Goal: Task Accomplishment & Management: Complete application form

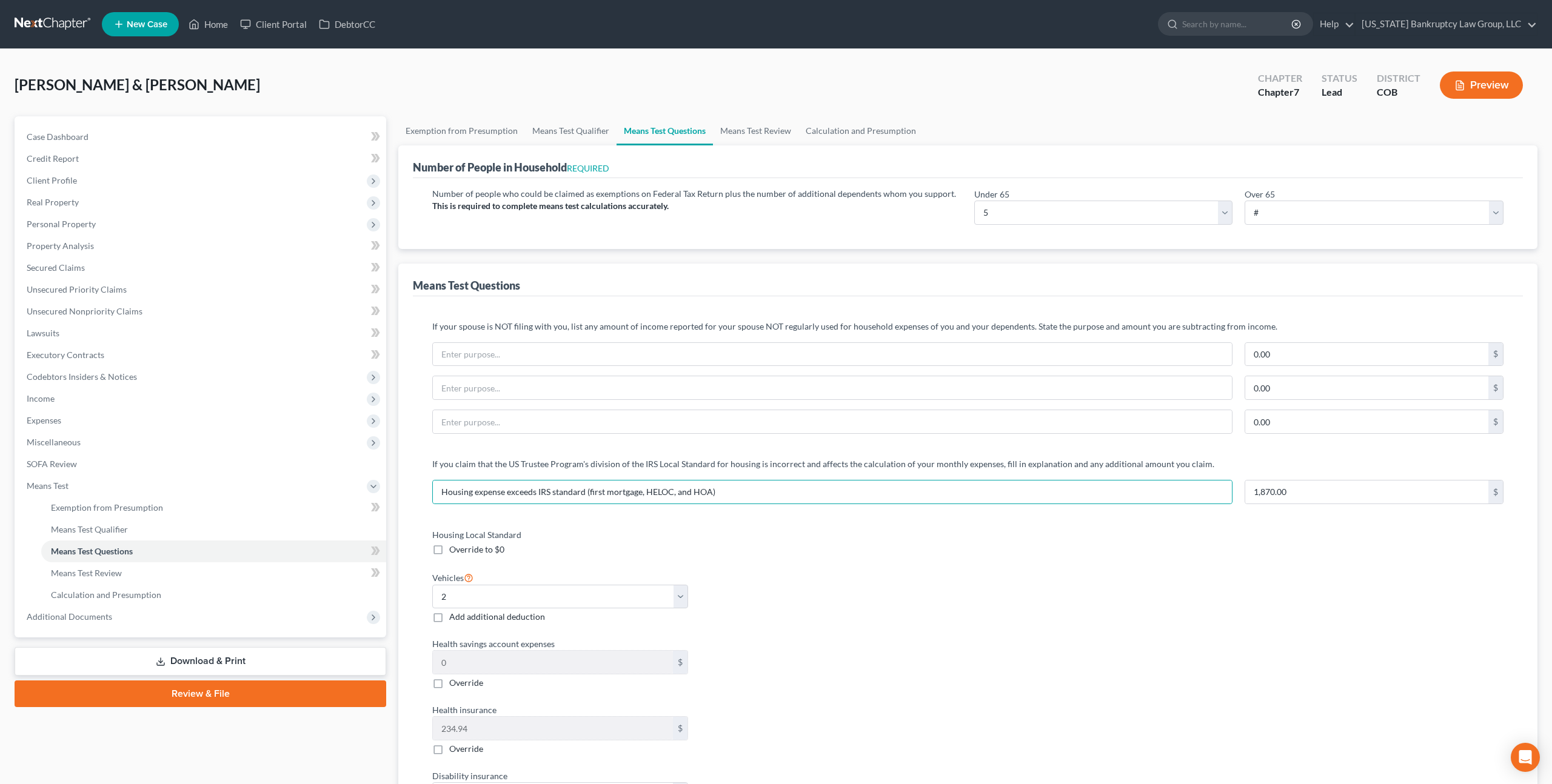
select select "5"
select select "2"
select select "0"
select select "60"
select select "0"
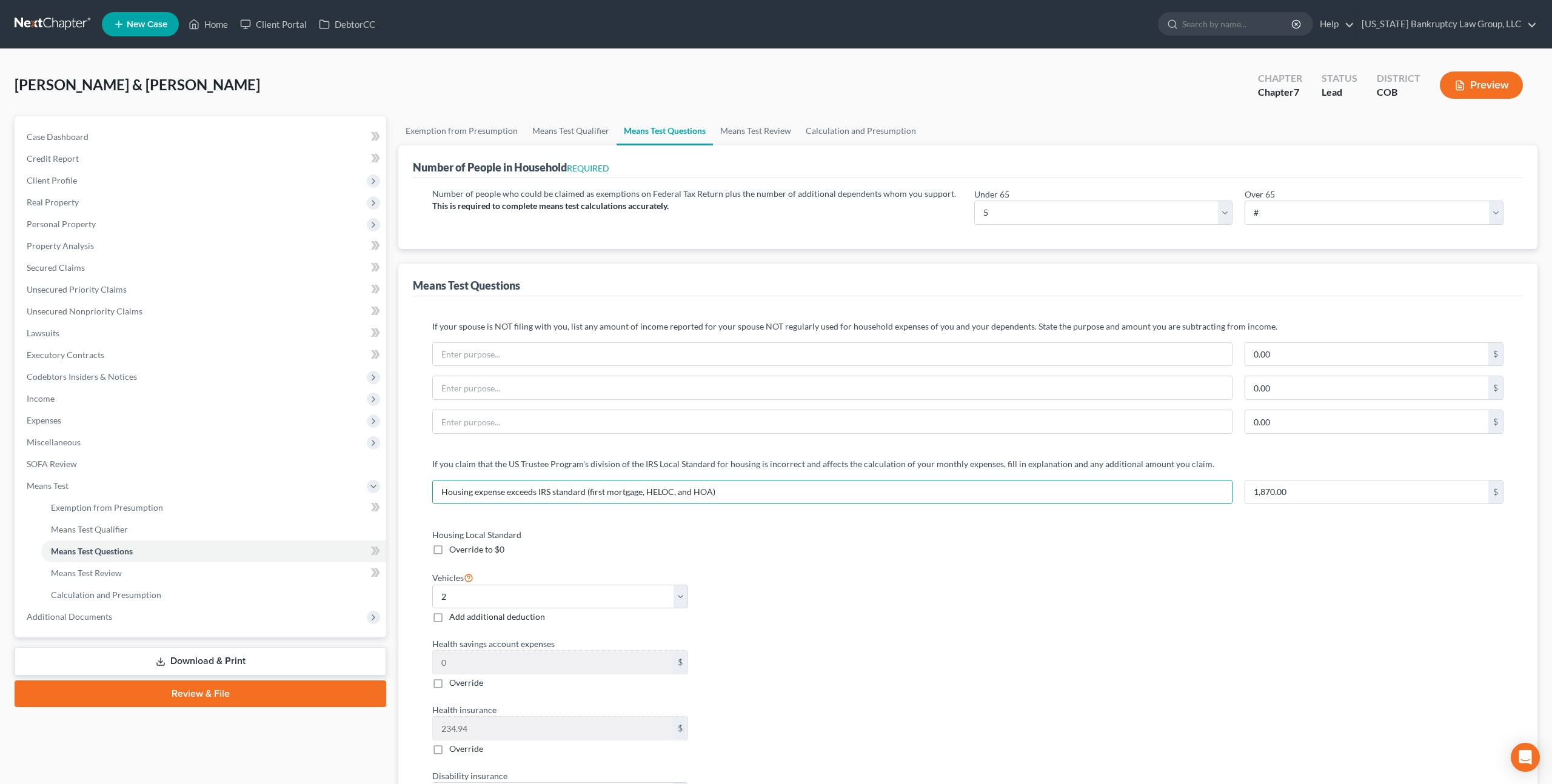
select select "60"
select select "1"
select select "60"
select select "1"
select select "60"
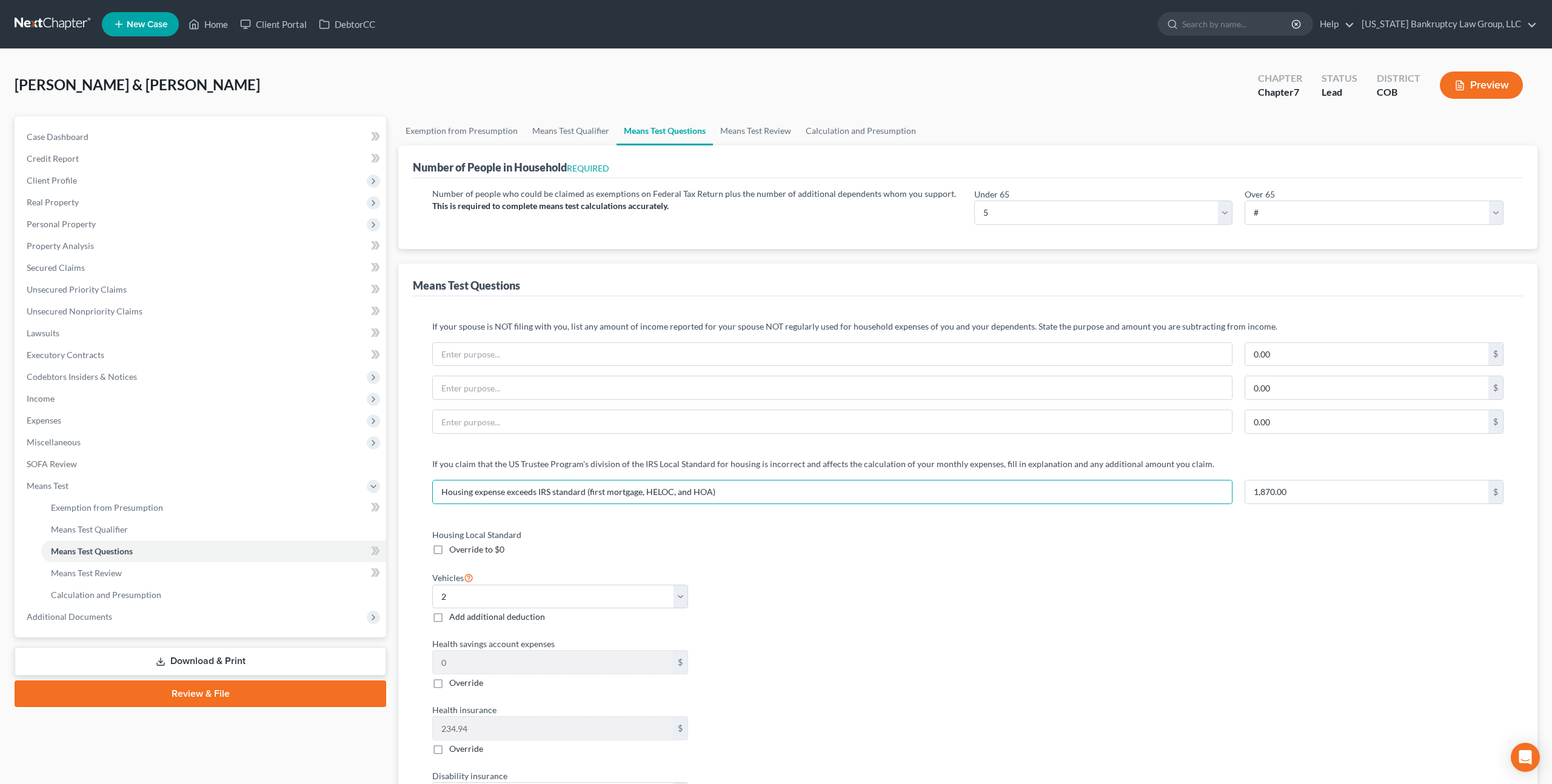
click at [62, 12] on nav "Home New Case Client Portal DebtorCC Colorado Bankruptcy Law Group, LLC peter.m…" at bounding box center [776, 24] width 1552 height 49
click at [63, 21] on link at bounding box center [53, 24] width 78 height 22
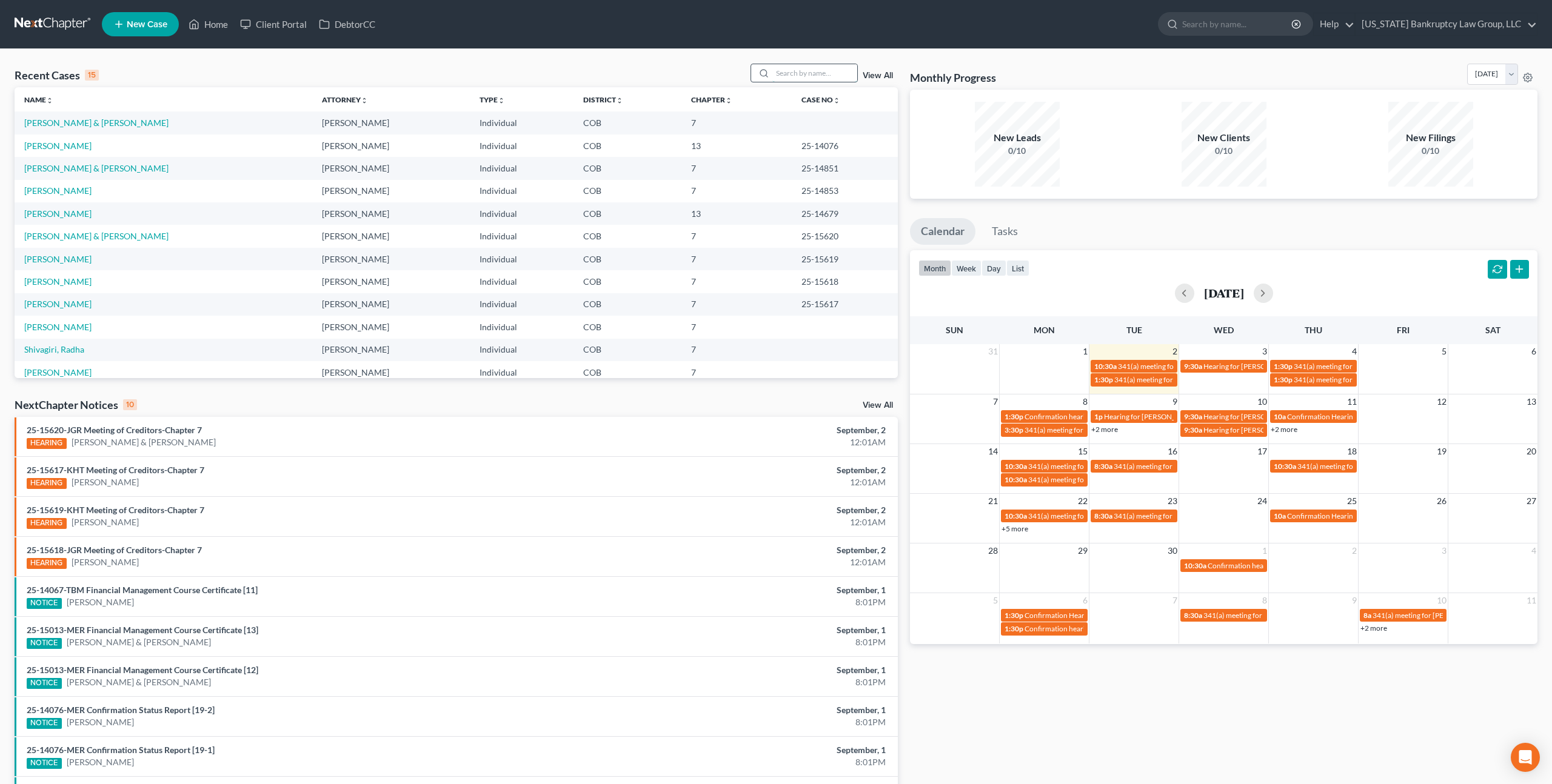
click at [800, 76] on input "search" at bounding box center [815, 73] width 85 height 18
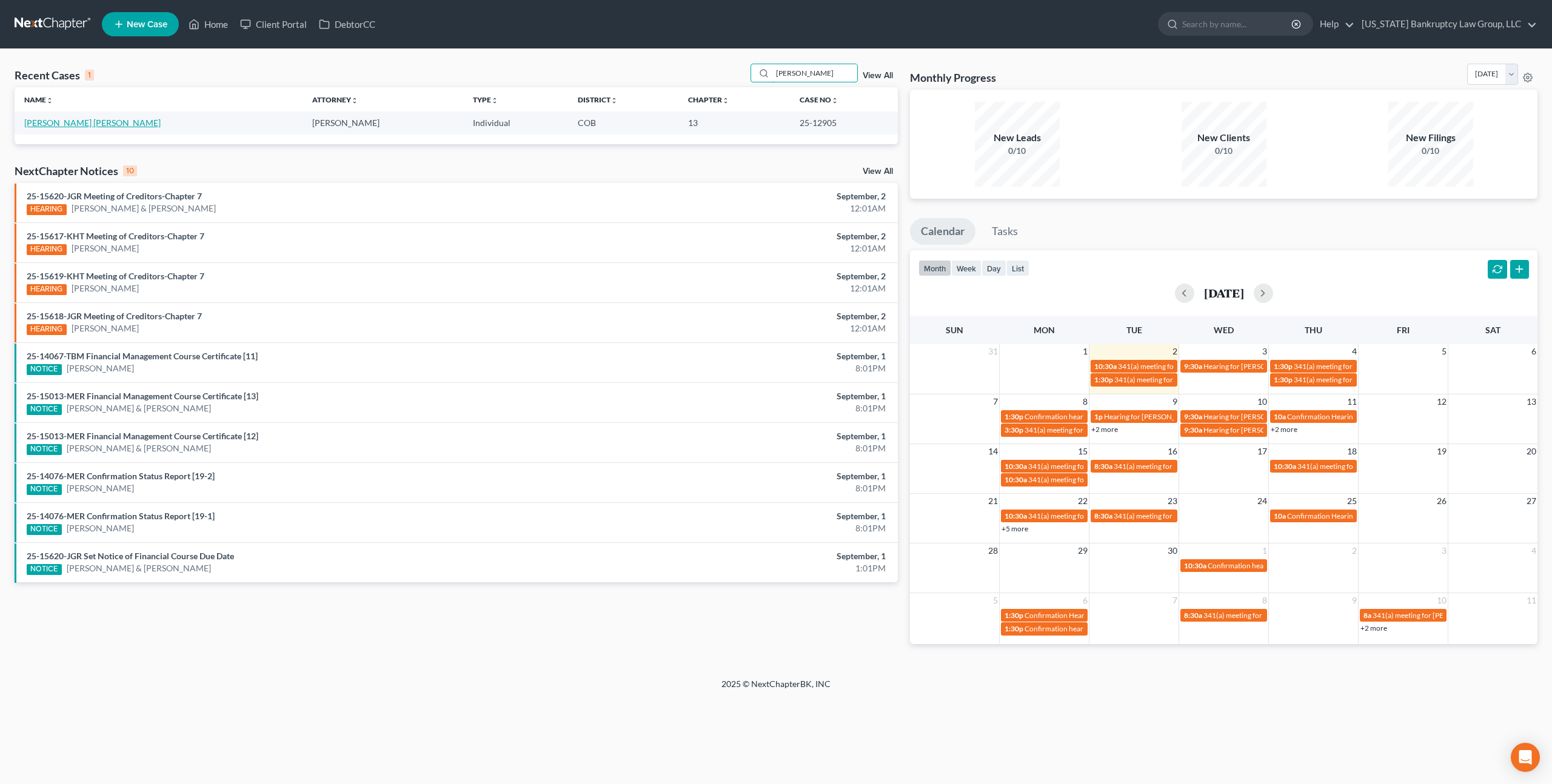
type input "[PERSON_NAME]"
click at [75, 123] on link "[PERSON_NAME] [PERSON_NAME]" at bounding box center [92, 123] width 136 height 10
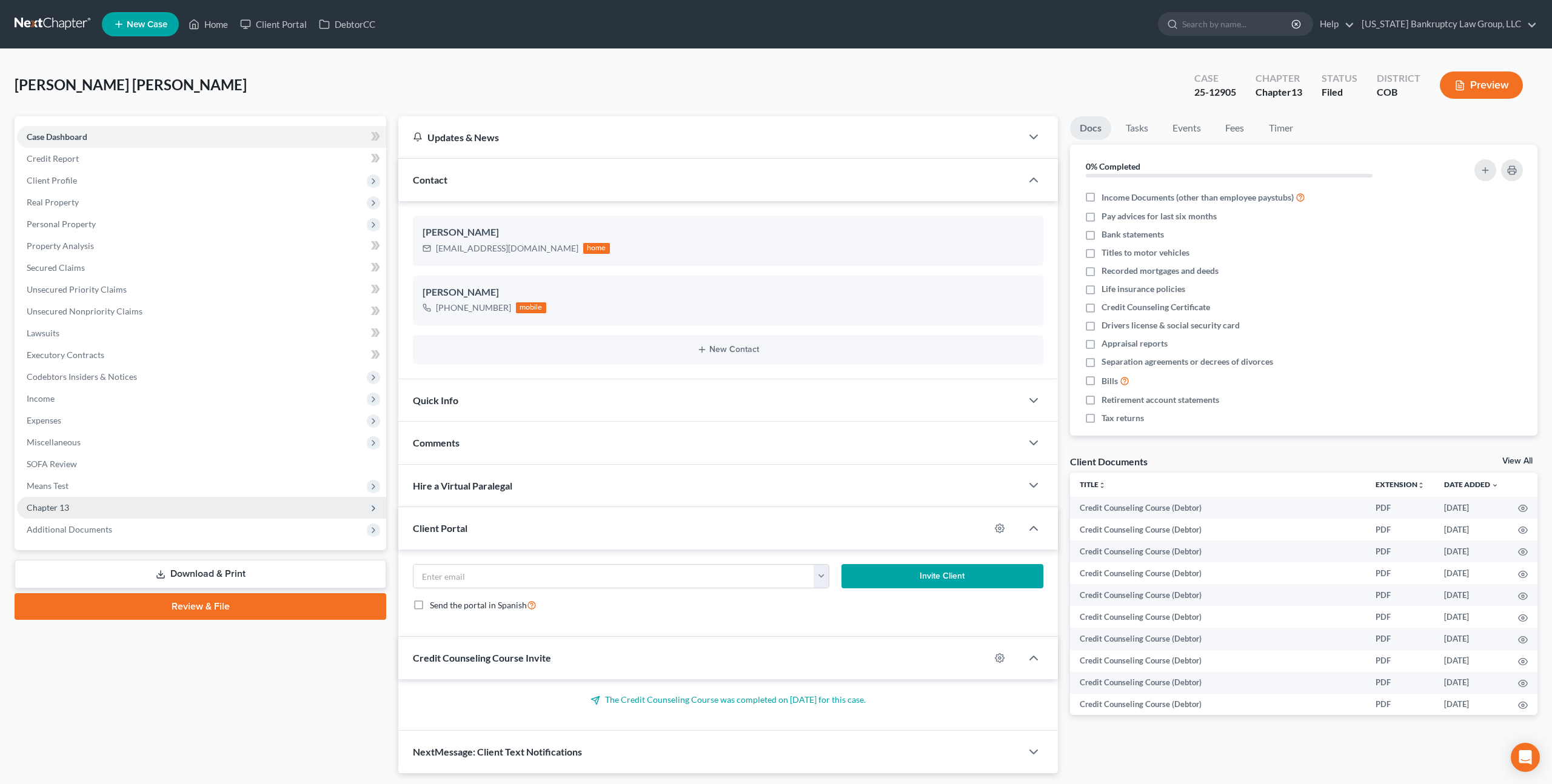
click at [148, 509] on span "Chapter 13" at bounding box center [201, 508] width 369 height 22
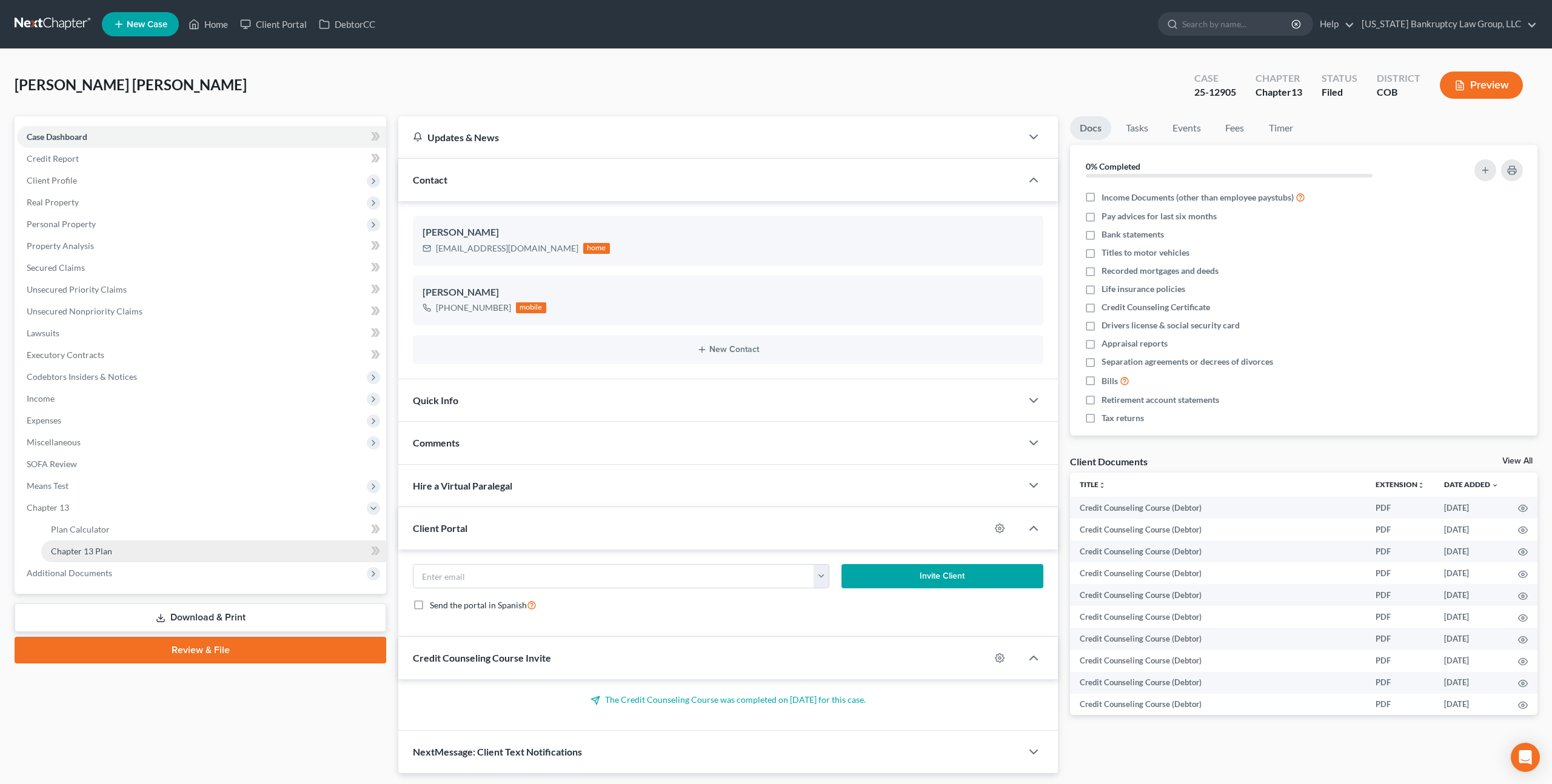
click at [127, 552] on link "Chapter 13 Plan" at bounding box center [213, 551] width 345 height 22
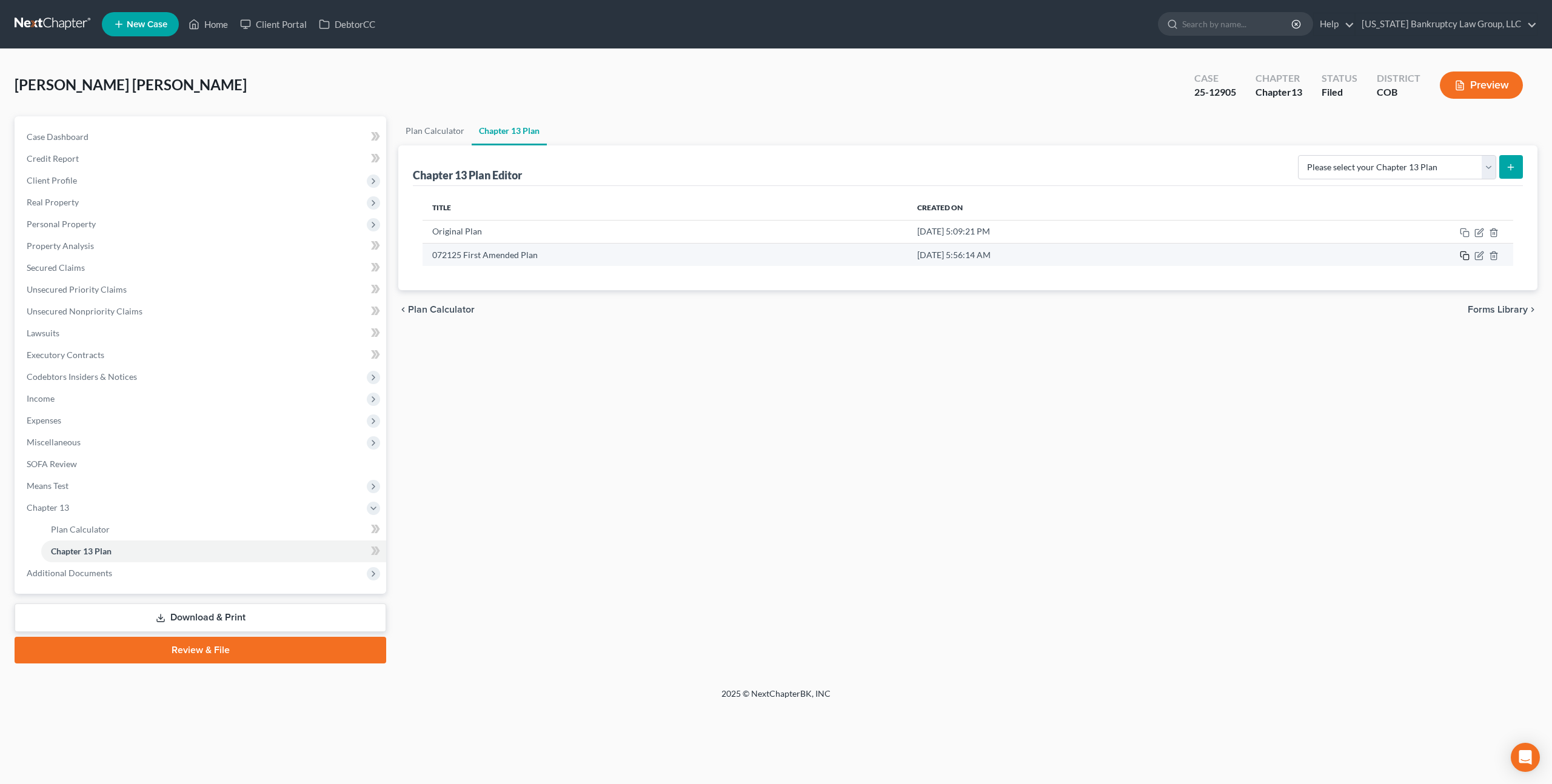
click at [1465, 257] on icon "button" at bounding box center [1465, 255] width 10 height 10
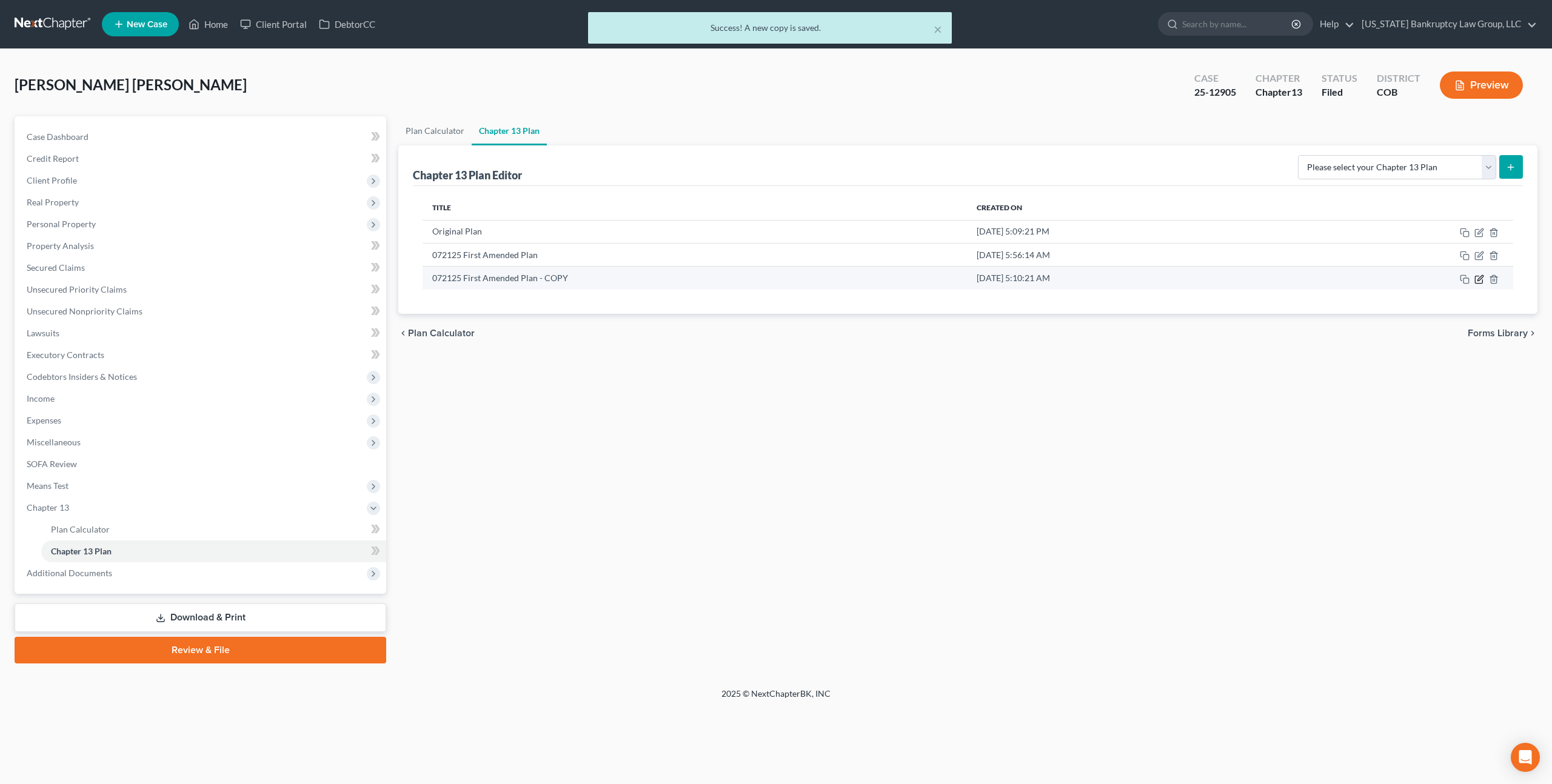
click at [1481, 282] on icon "button" at bounding box center [1479, 279] width 10 height 10
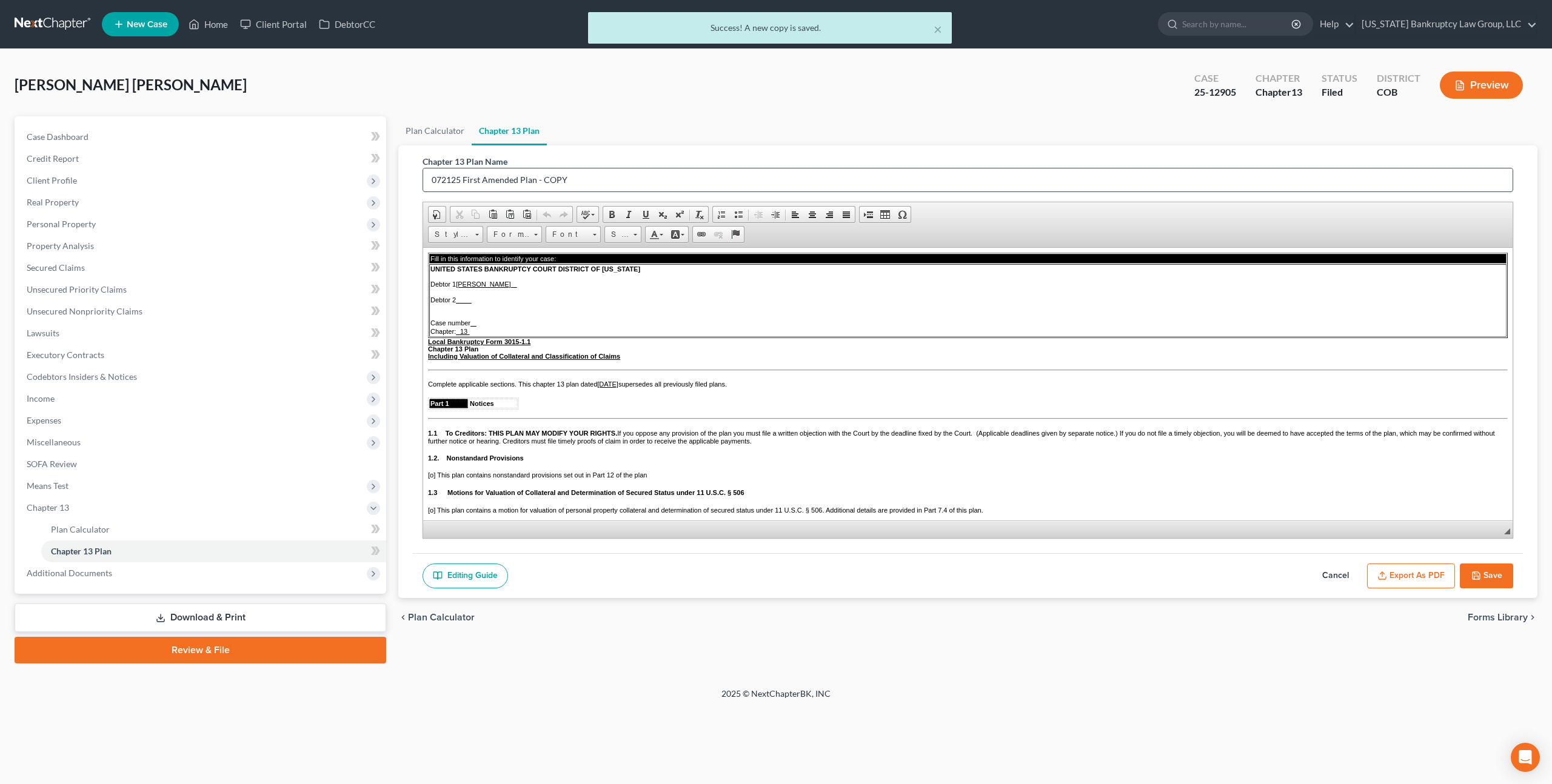
click at [445, 180] on input "072125 First Amended Plan - COPY" at bounding box center [968, 179] width 1090 height 23
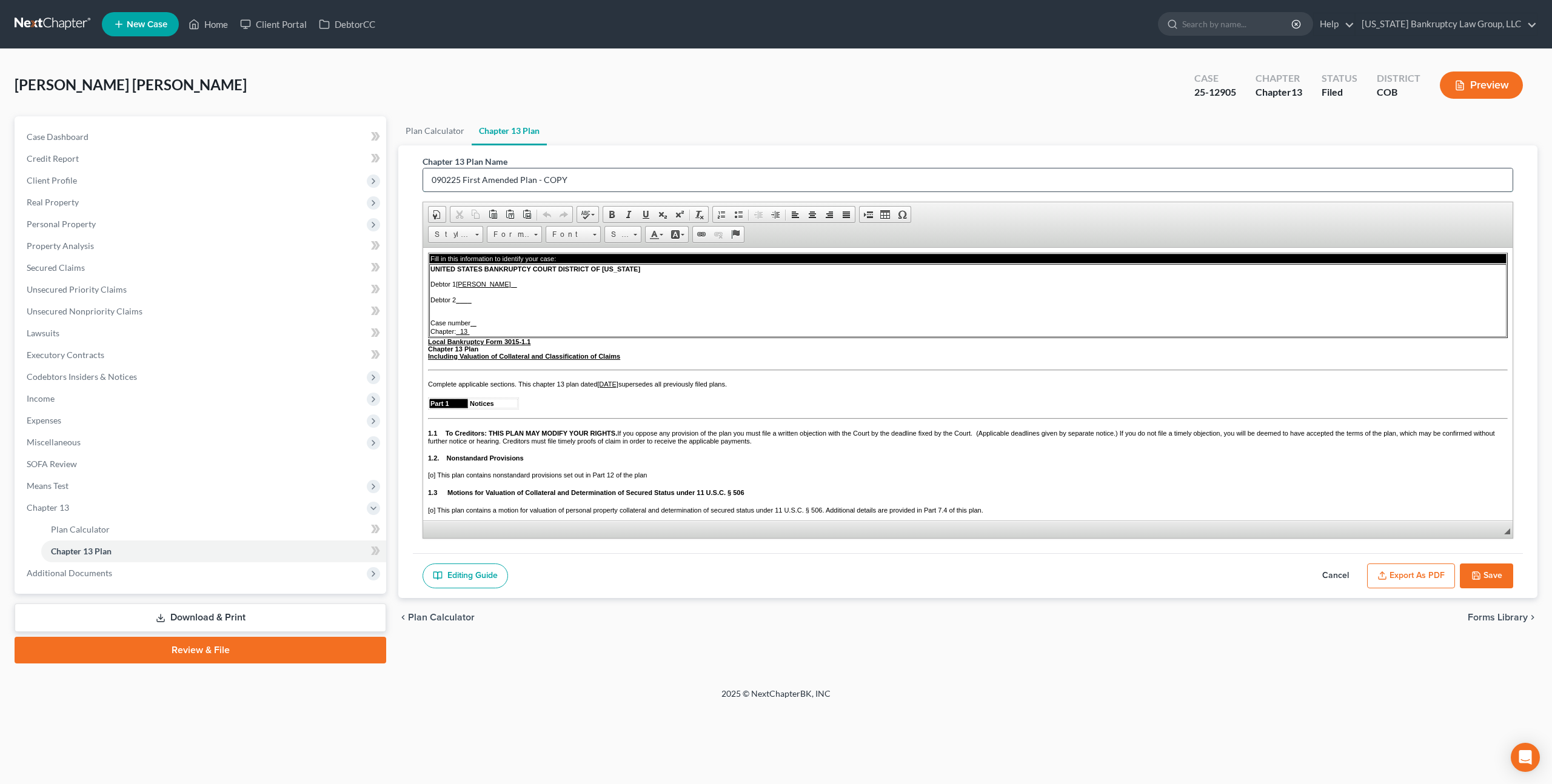
click at [472, 178] on input "090225 First Amended Plan - COPY" at bounding box center [968, 179] width 1090 height 23
click at [560, 175] on input "090225 Second Amended Plan - COPY" at bounding box center [968, 179] width 1090 height 23
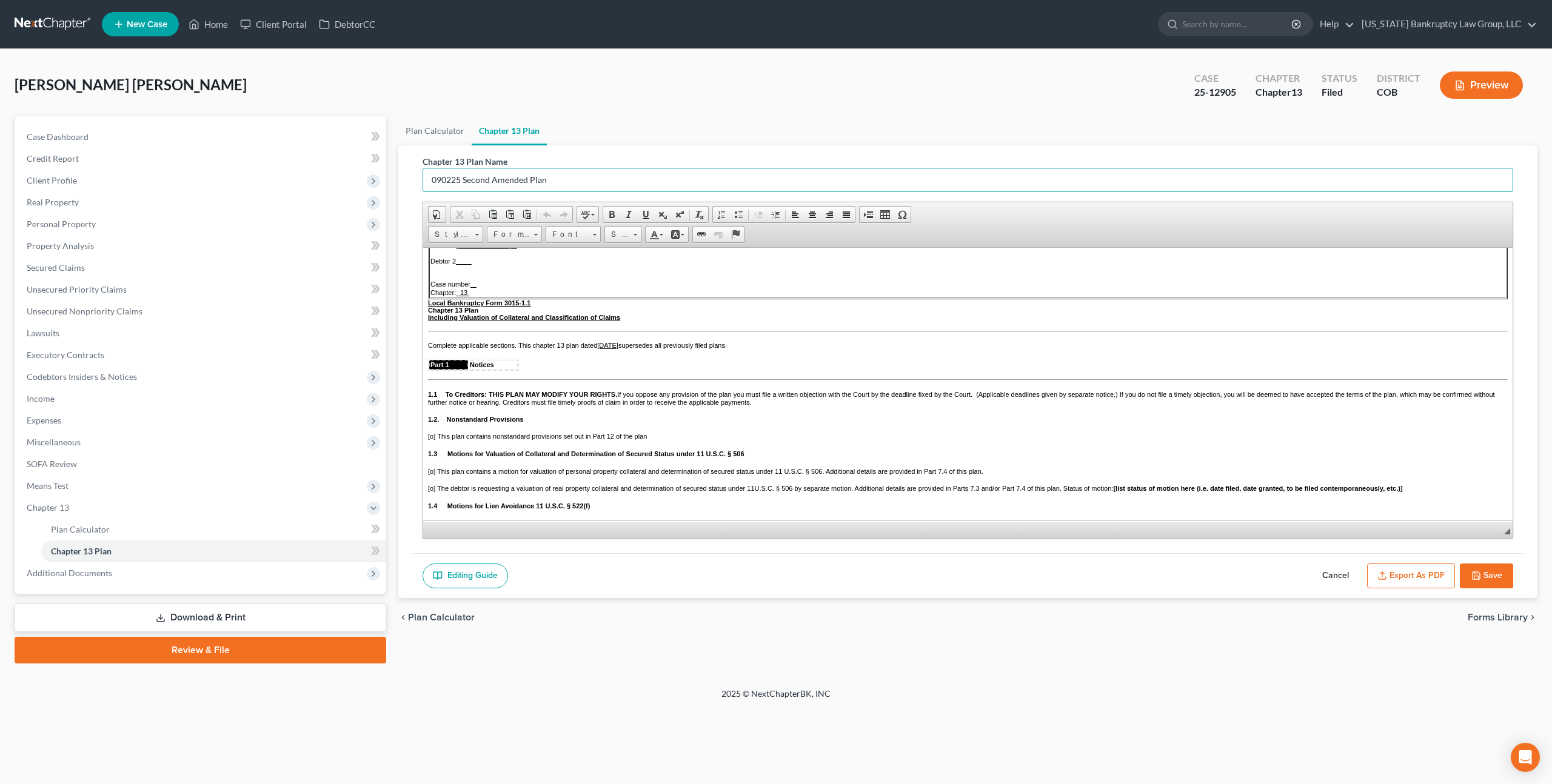
scroll to position [33, 0]
type input "090225 Second Amended Plan"
click at [614, 355] on u "[DATE]" at bounding box center [607, 351] width 21 height 7
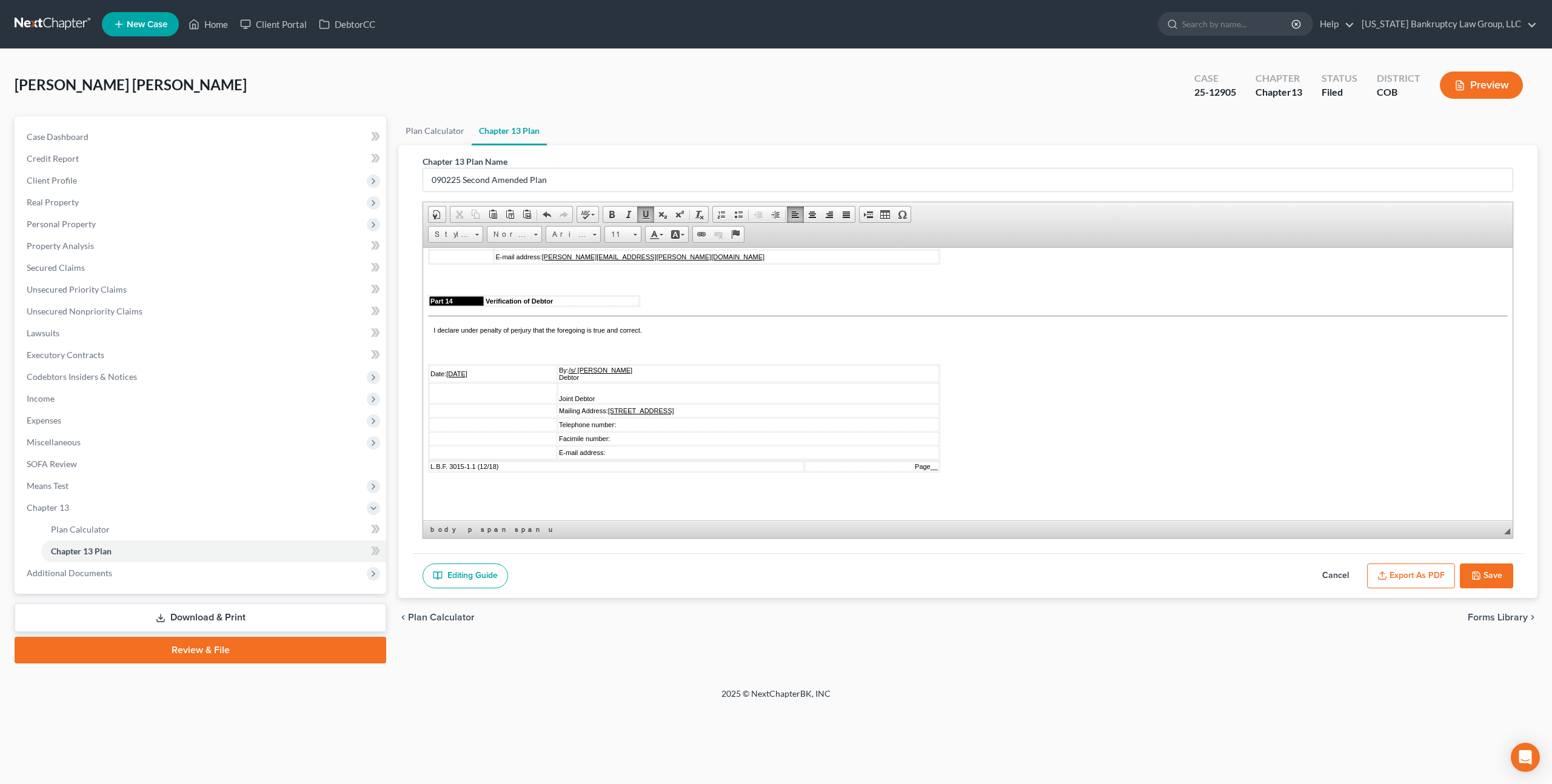
scroll to position [3626, 0]
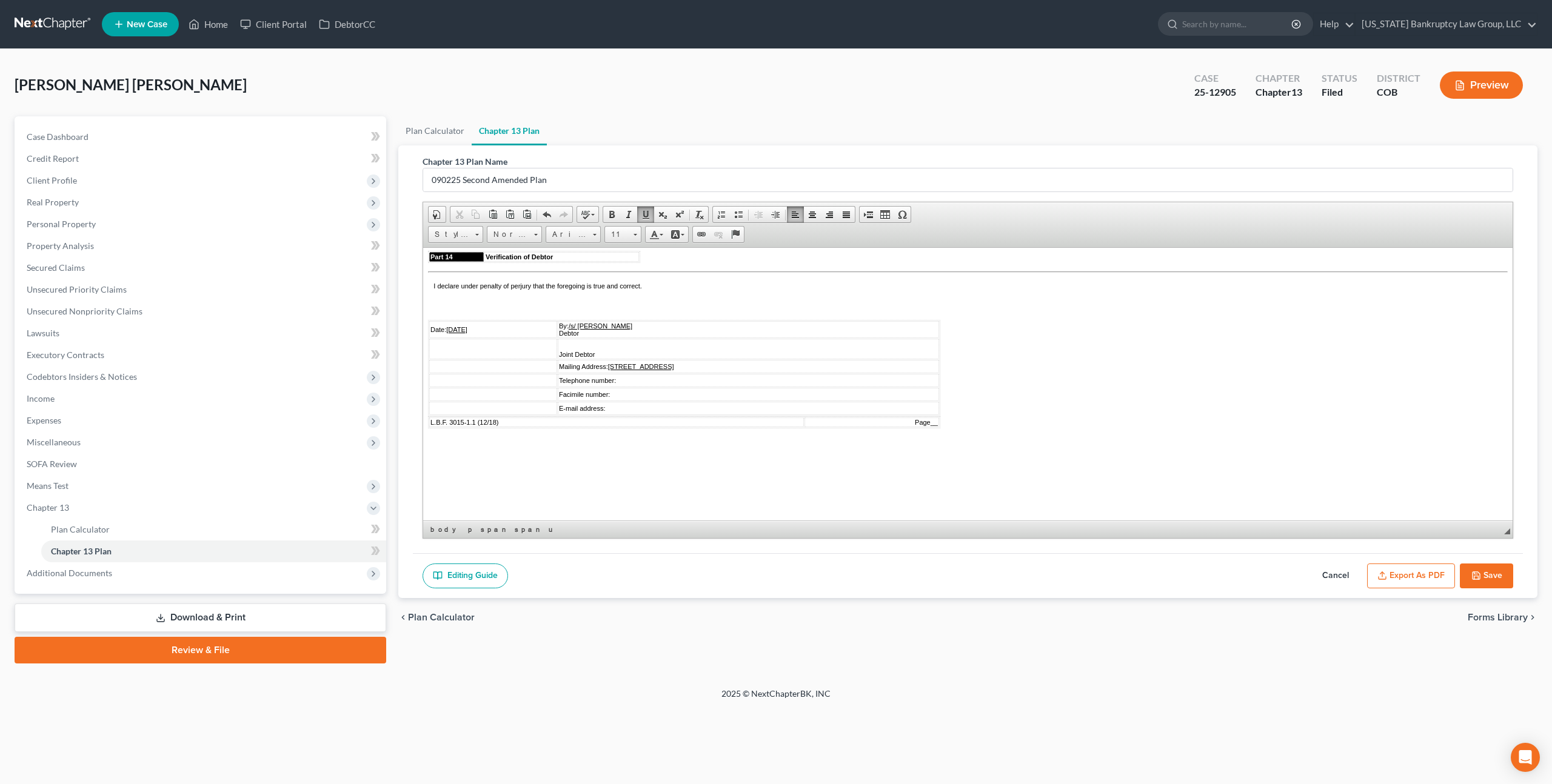
click at [454, 325] on u "[DATE]" at bounding box center [457, 328] width 21 height 7
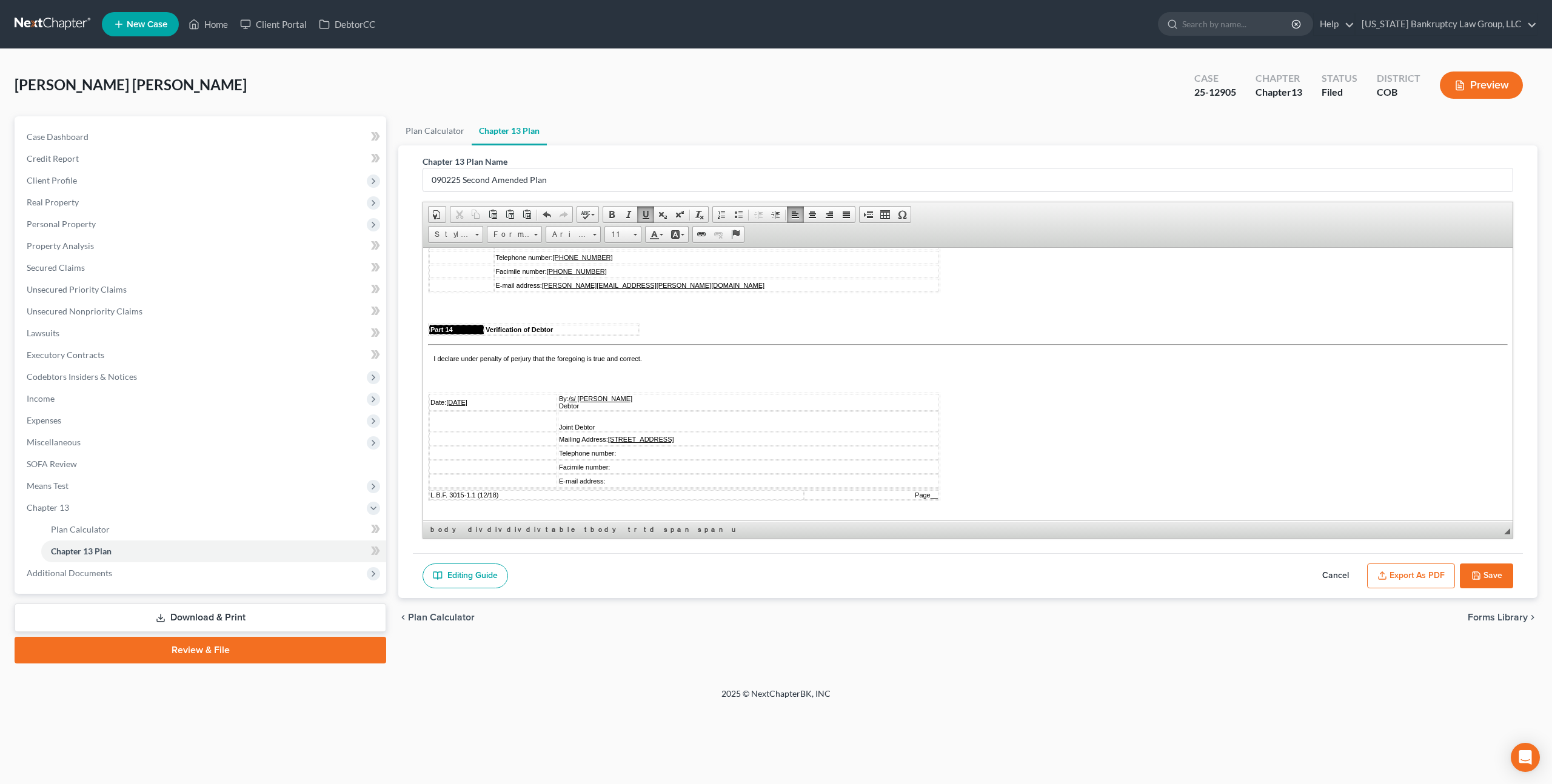
scroll to position [3448, 0]
click at [455, 208] on u "[DATE]" at bounding box center [457, 203] width 21 height 7
click at [1494, 577] on button "Save" at bounding box center [1486, 577] width 54 height 26
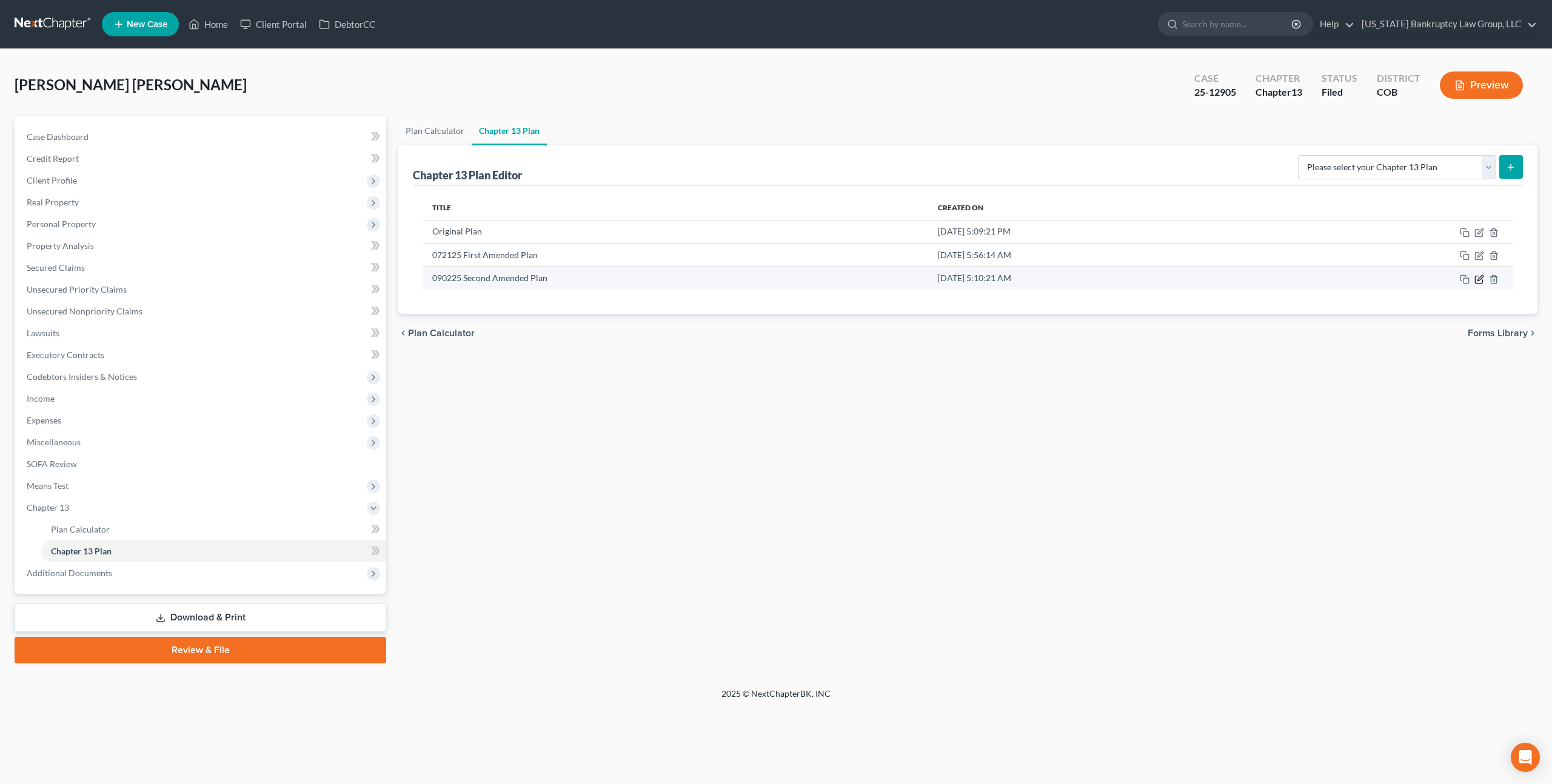
click at [1478, 282] on icon "button" at bounding box center [1479, 279] width 10 height 10
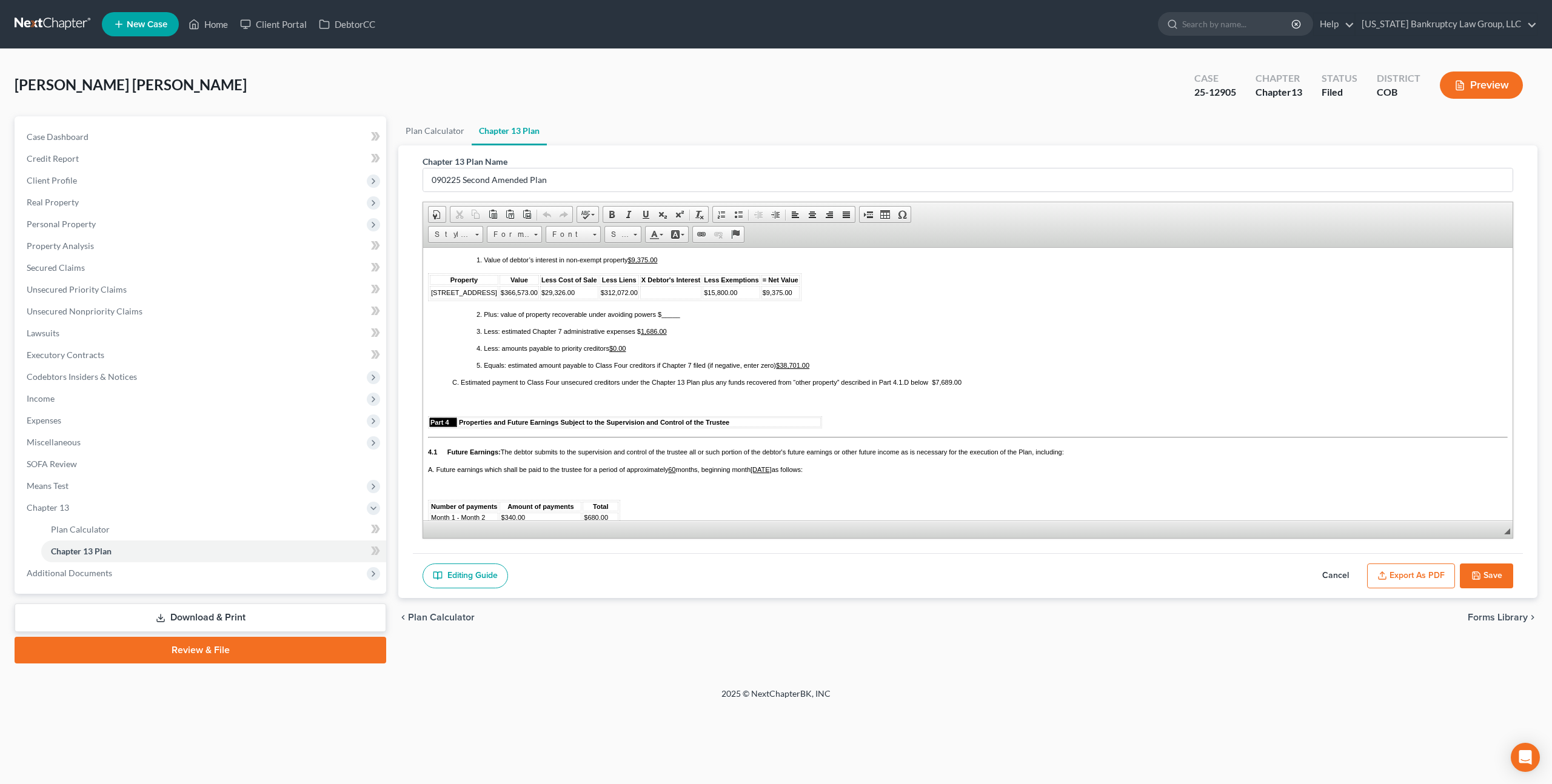
scroll to position [962, 0]
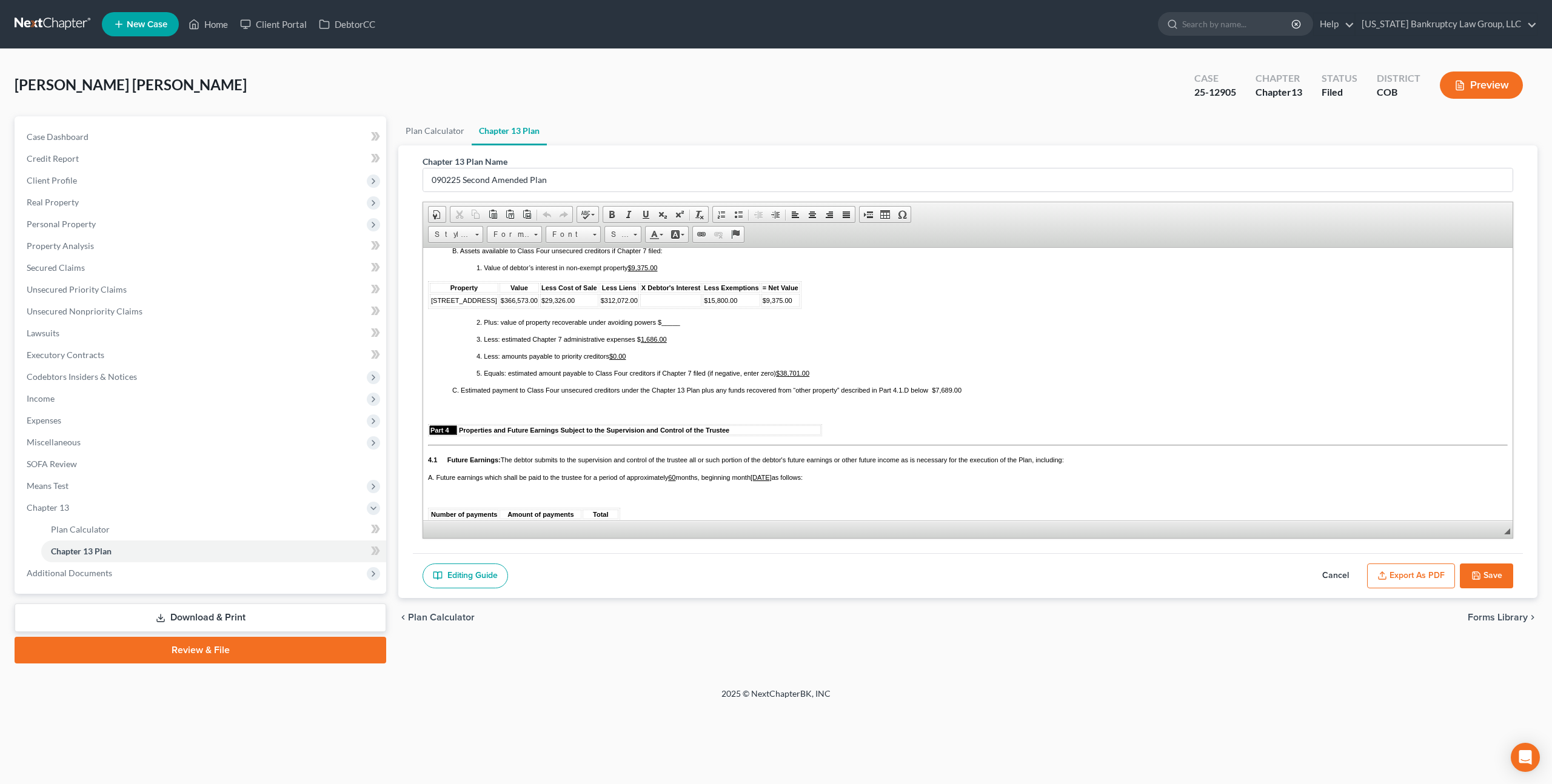
click at [800, 376] on u "$38,701.00" at bounding box center [793, 372] width 34 height 7
click at [640, 307] on td at bounding box center [671, 300] width 61 height 14
click at [595, 236] on span at bounding box center [595, 233] width 3 height 11
click at [580, 263] on link "Arial" at bounding box center [591, 264] width 87 height 16
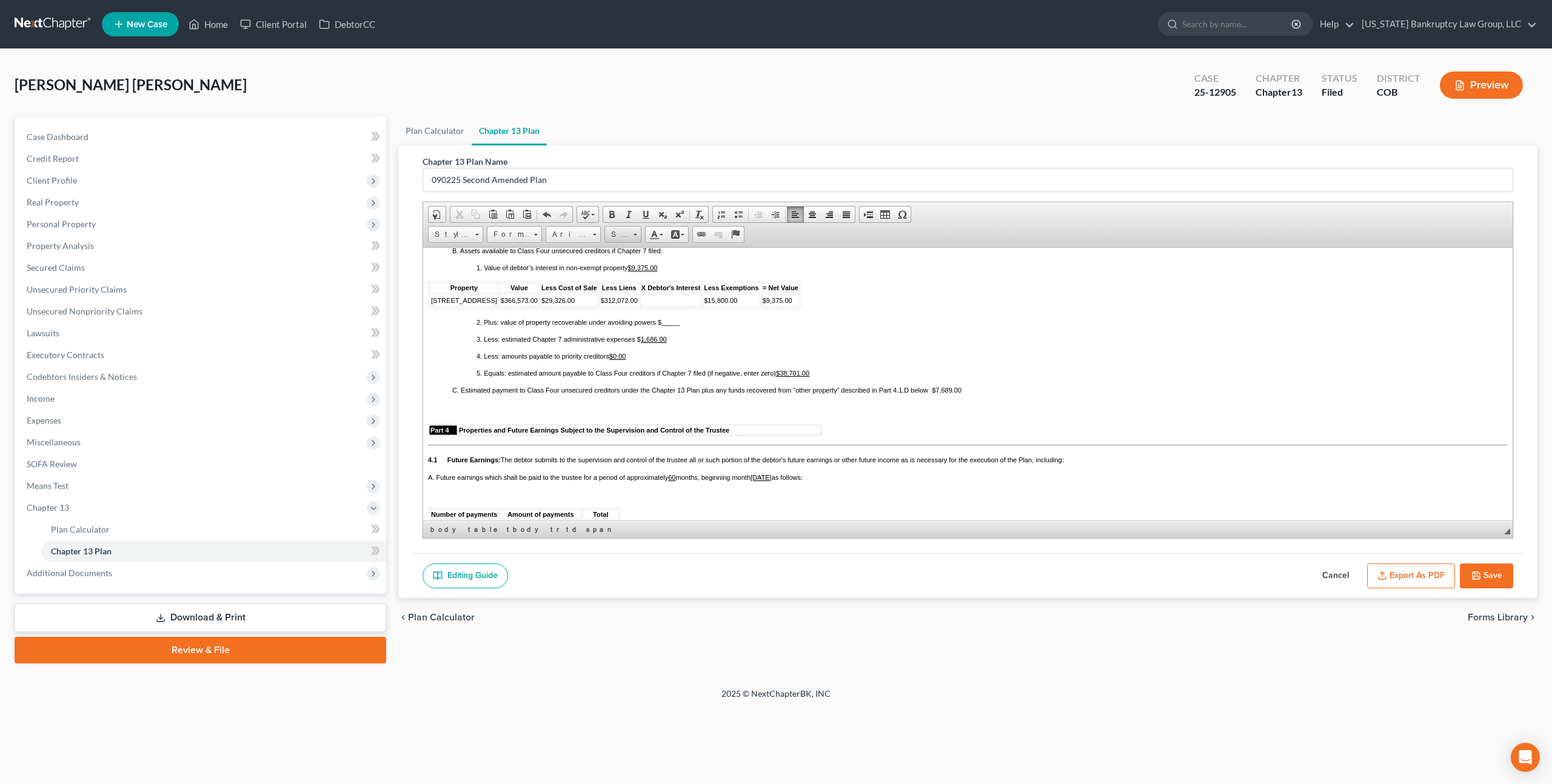
click at [622, 235] on span "Size" at bounding box center [617, 235] width 24 height 16
click at [622, 316] on link "11" at bounding box center [642, 313] width 69 height 16
click at [800, 372] on u "$38,701.00" at bounding box center [793, 368] width 34 height 7
drag, startPoint x: 965, startPoint y: 418, endPoint x: 935, endPoint y: 420, distance: 30.1
click at [935, 390] on p "C. Estimated payment to Class Four unsecured creditors under the Chapter 13 Pla…" at bounding box center [980, 386] width 1055 height 7
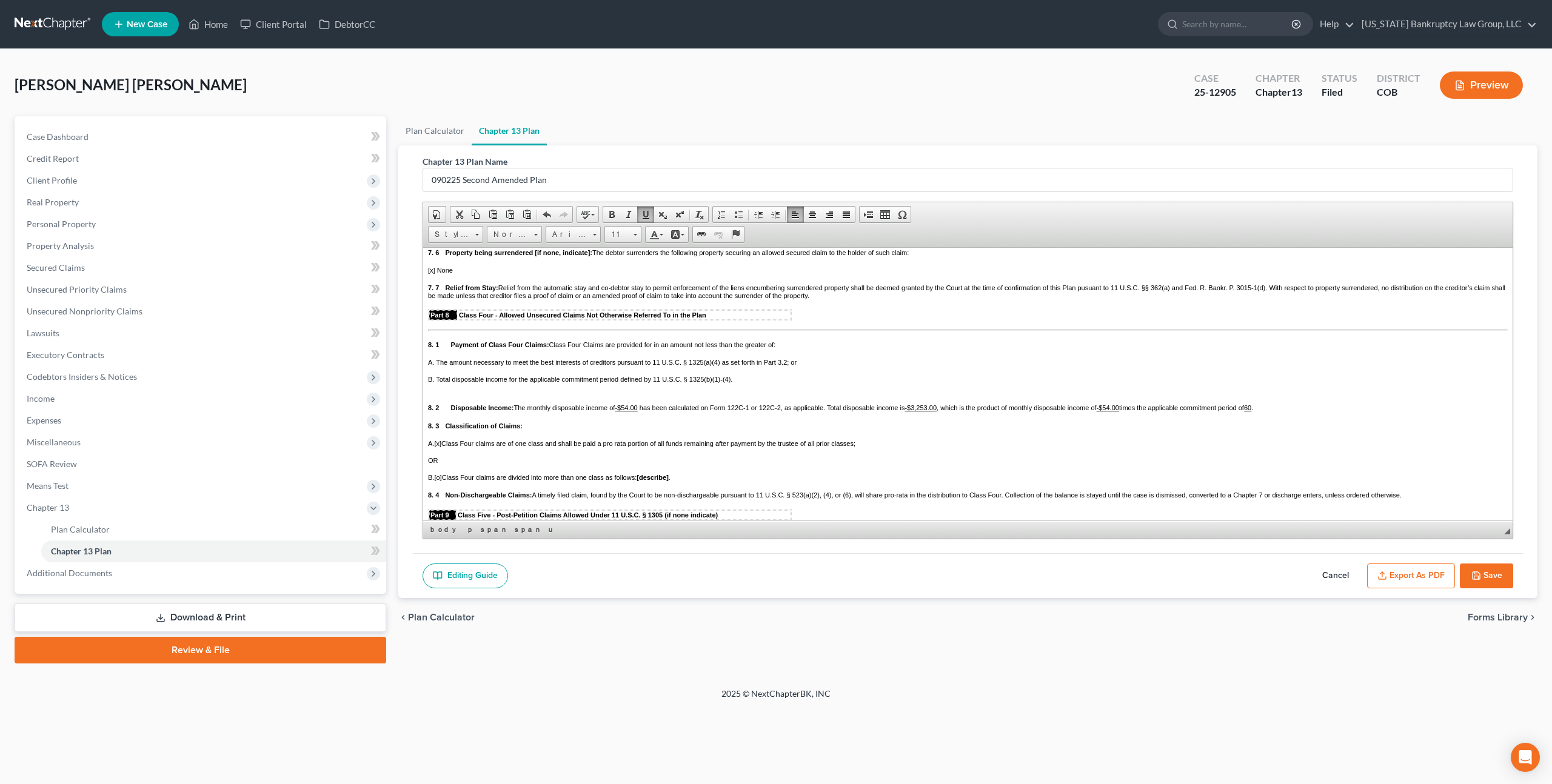
scroll to position [2288, 0]
click at [462, 274] on p "[x] None" at bounding box center [968, 270] width 1080 height 7
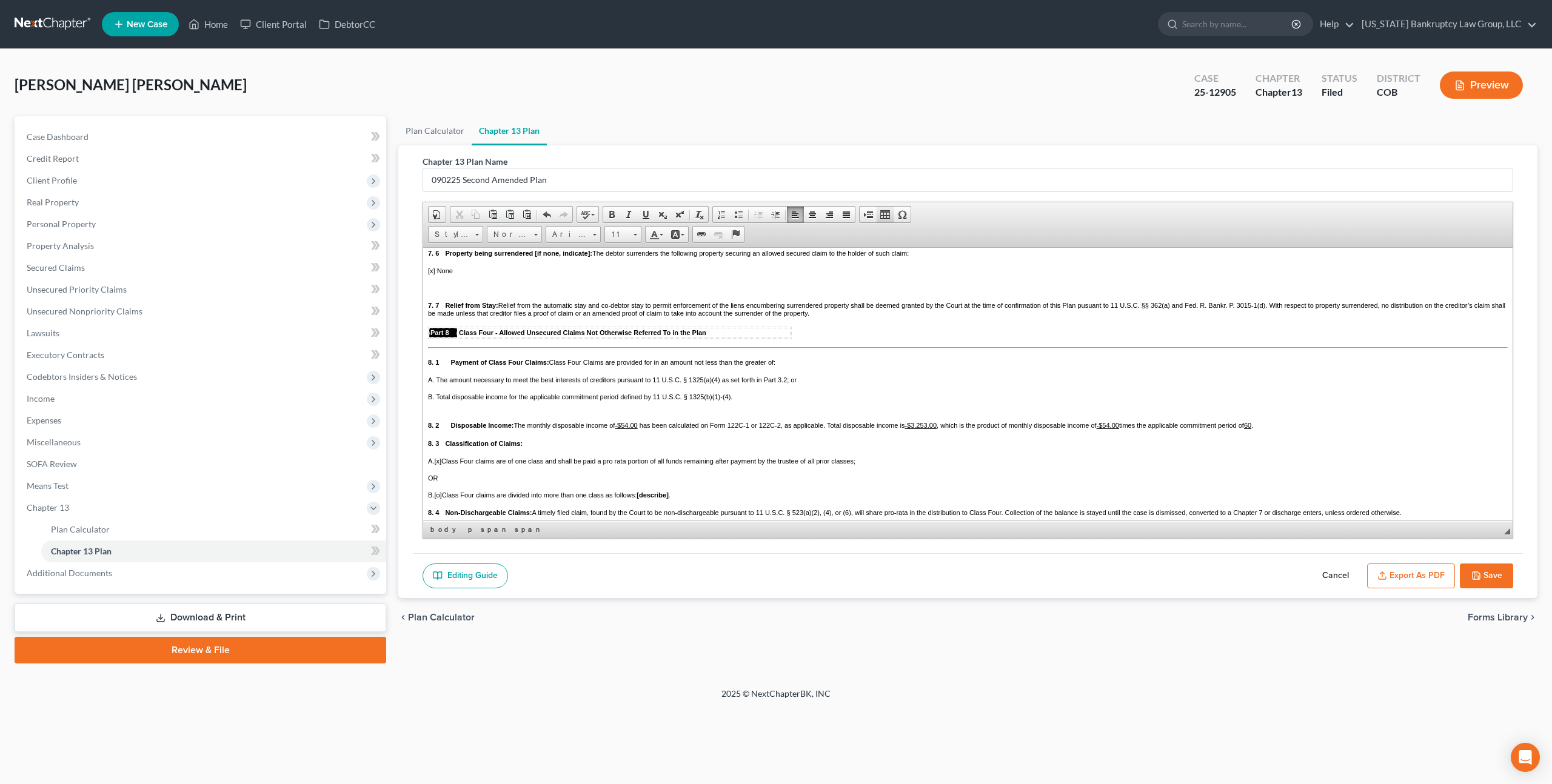
click at [889, 217] on span at bounding box center [885, 215] width 10 height 10
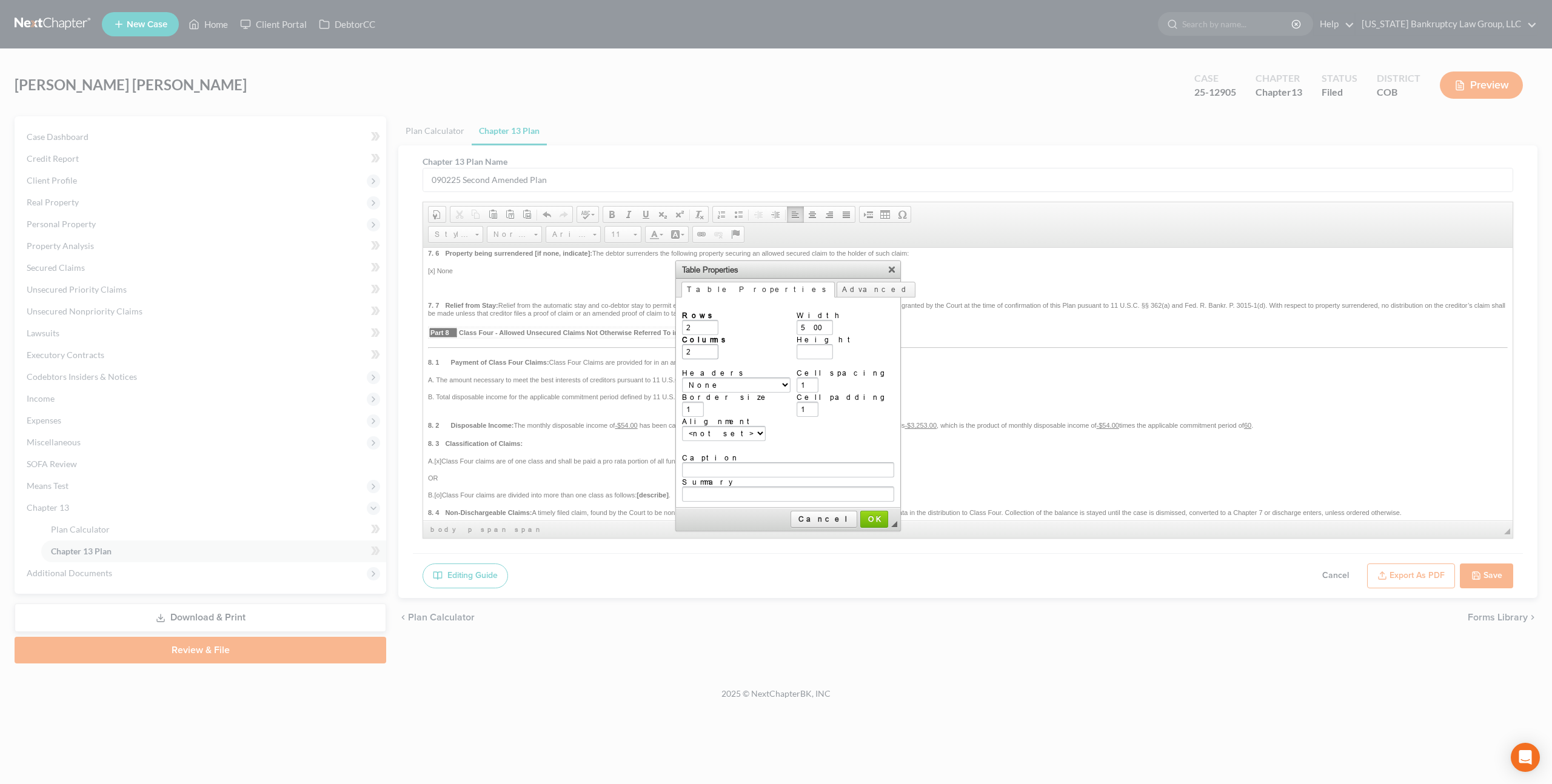
type input "2"
click at [697, 345] on input "2" at bounding box center [699, 352] width 36 height 15
type input "3"
click at [861, 514] on span "OK" at bounding box center [874, 518] width 26 height 9
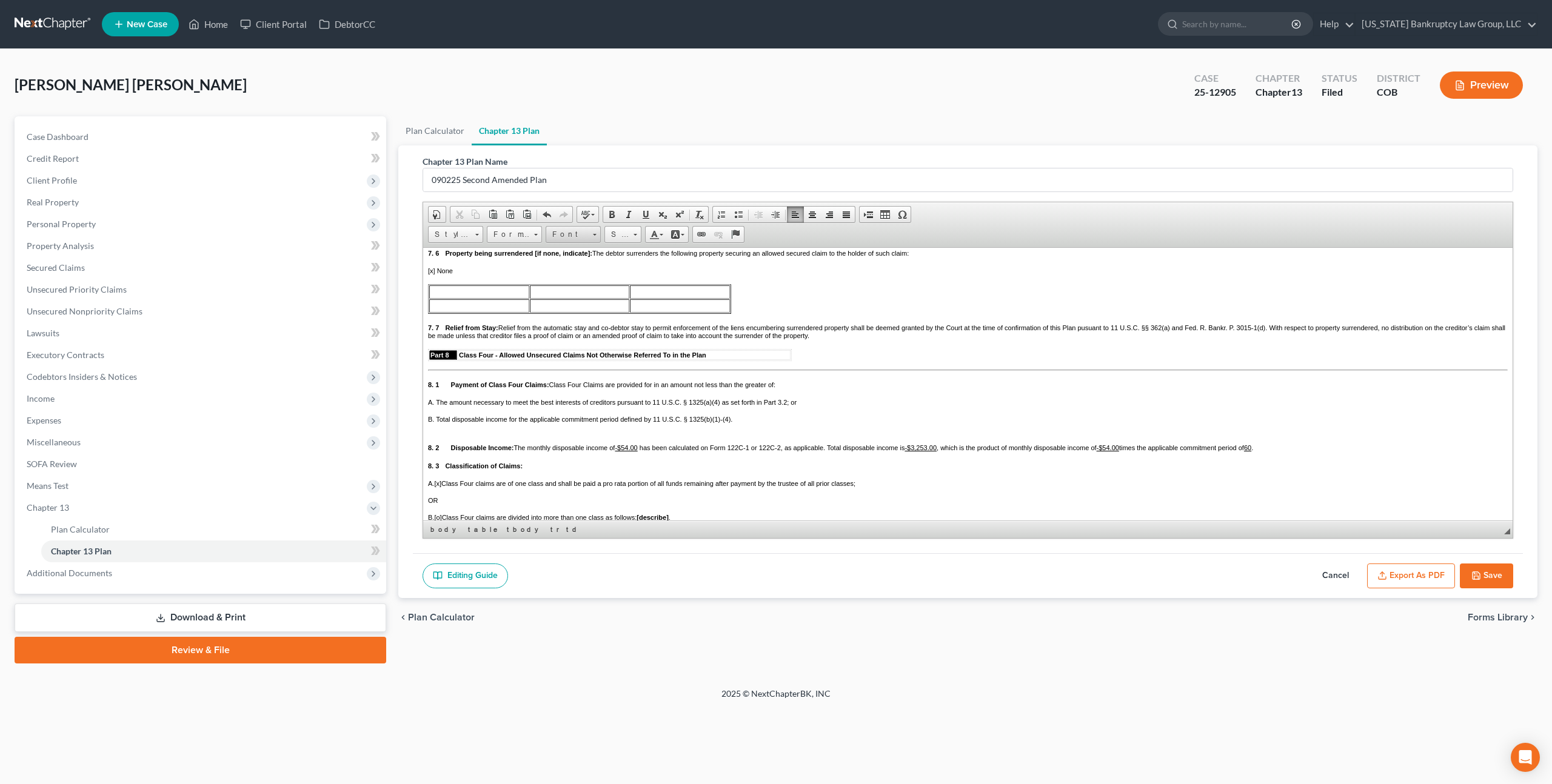
click at [571, 232] on span "Font" at bounding box center [567, 235] width 42 height 16
click at [572, 263] on link "Arial" at bounding box center [591, 264] width 87 height 16
click at [617, 235] on span "Size" at bounding box center [617, 235] width 24 height 16
click at [617, 313] on link "11" at bounding box center [642, 313] width 69 height 16
click at [695, 298] on td at bounding box center [695, 291] width 24 height 14
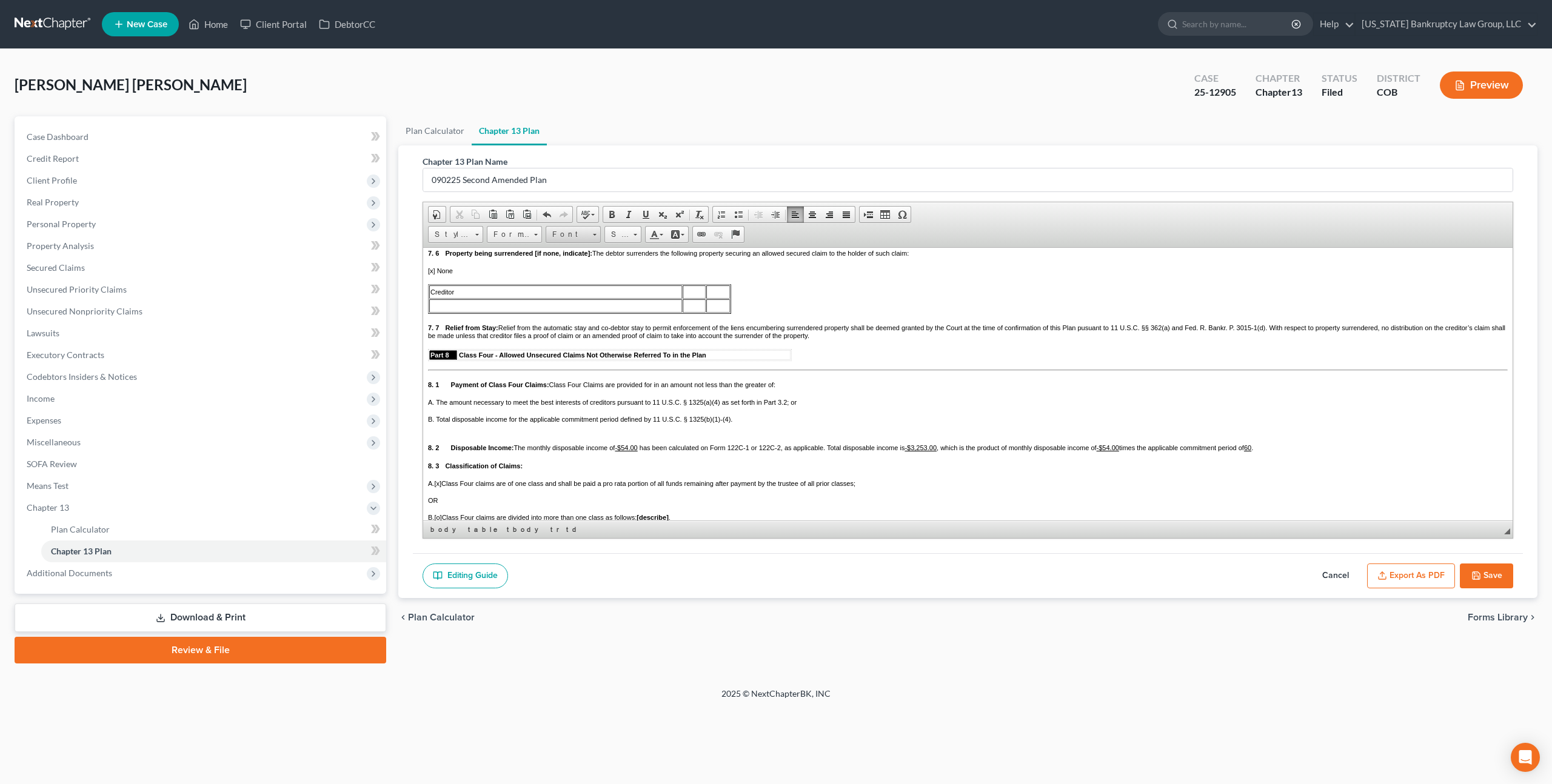
click at [584, 238] on span "Font" at bounding box center [567, 235] width 42 height 16
click at [580, 263] on link "Arial" at bounding box center [591, 264] width 87 height 16
click at [624, 232] on span "Size" at bounding box center [617, 235] width 24 height 16
click at [622, 312] on link "11" at bounding box center [642, 313] width 69 height 16
click at [722, 298] on td at bounding box center [724, 291] width 13 height 14
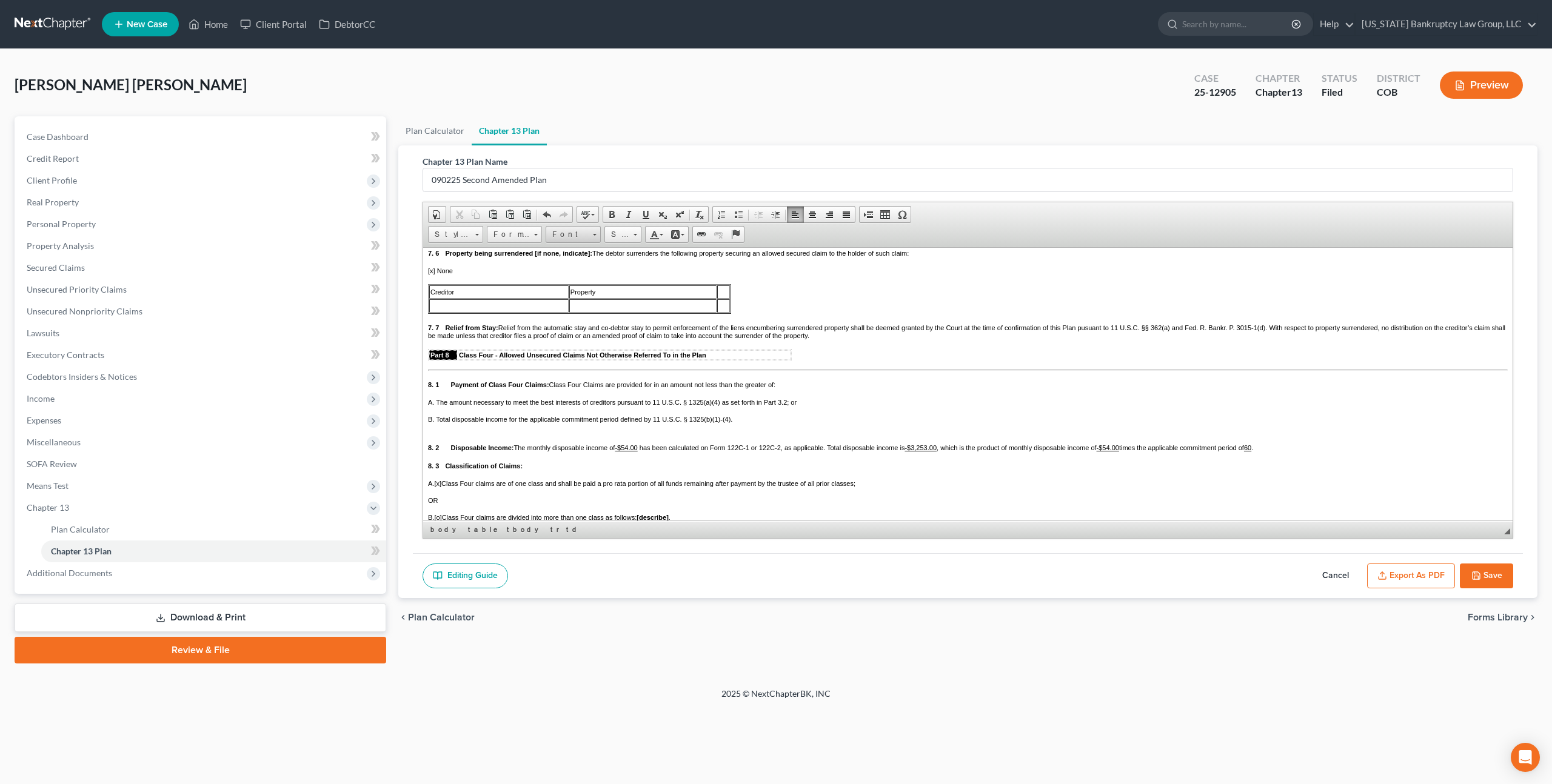
click at [580, 233] on span "Font" at bounding box center [567, 235] width 42 height 16
click at [578, 266] on link "Arial" at bounding box center [591, 264] width 87 height 16
click at [618, 233] on span "Size" at bounding box center [617, 235] width 24 height 16
click at [620, 312] on link "11" at bounding box center [642, 313] width 69 height 16
click at [552, 308] on td at bounding box center [636, 302] width 188 height 14
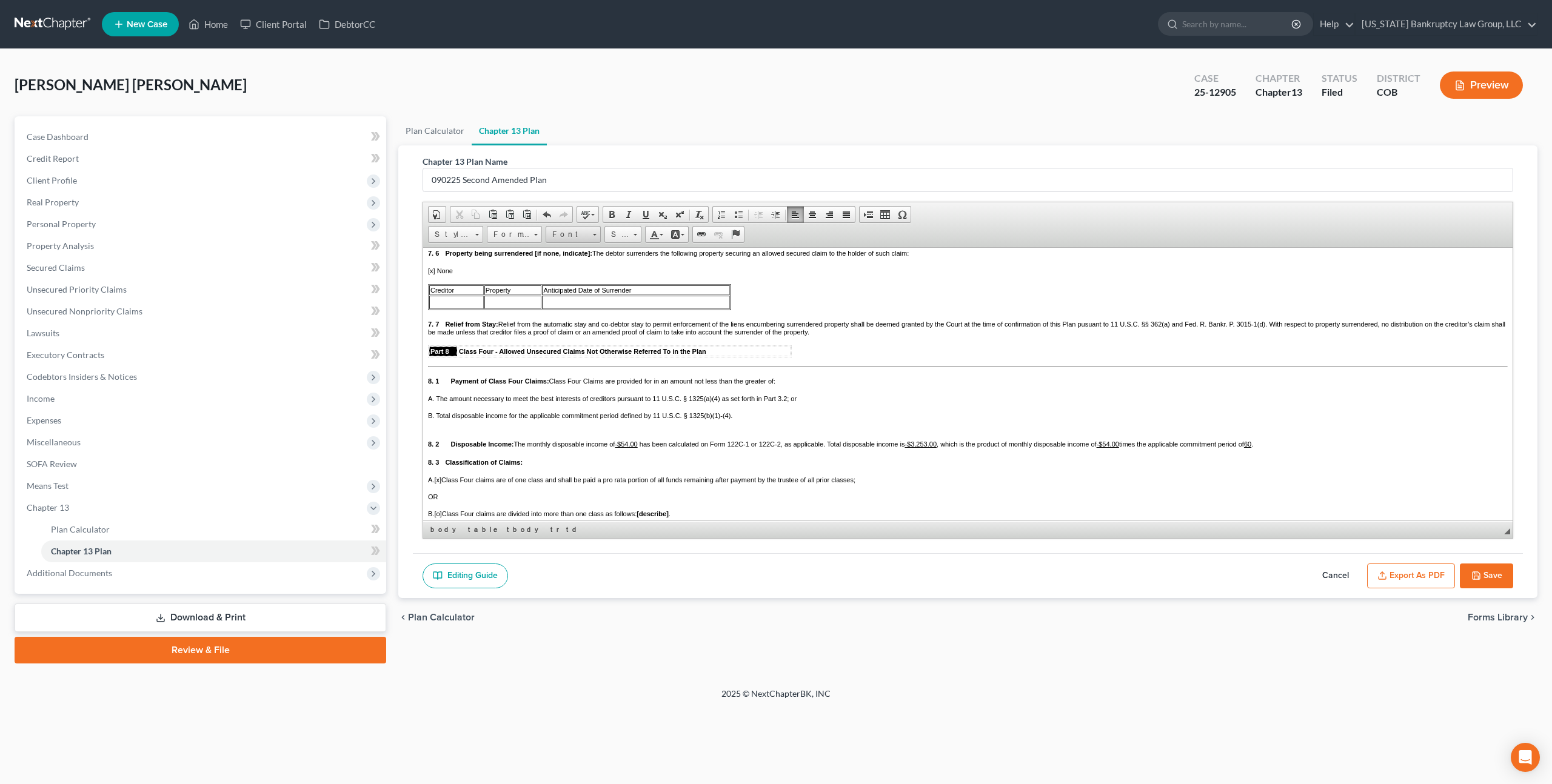
click at [565, 238] on span "Font" at bounding box center [567, 235] width 42 height 16
click at [568, 262] on span "Arial" at bounding box center [561, 263] width 19 height 10
click at [615, 237] on span "Size" at bounding box center [617, 235] width 24 height 16
click at [618, 316] on link "11" at bounding box center [642, 313] width 69 height 16
click at [441, 308] on td at bounding box center [457, 302] width 54 height 14
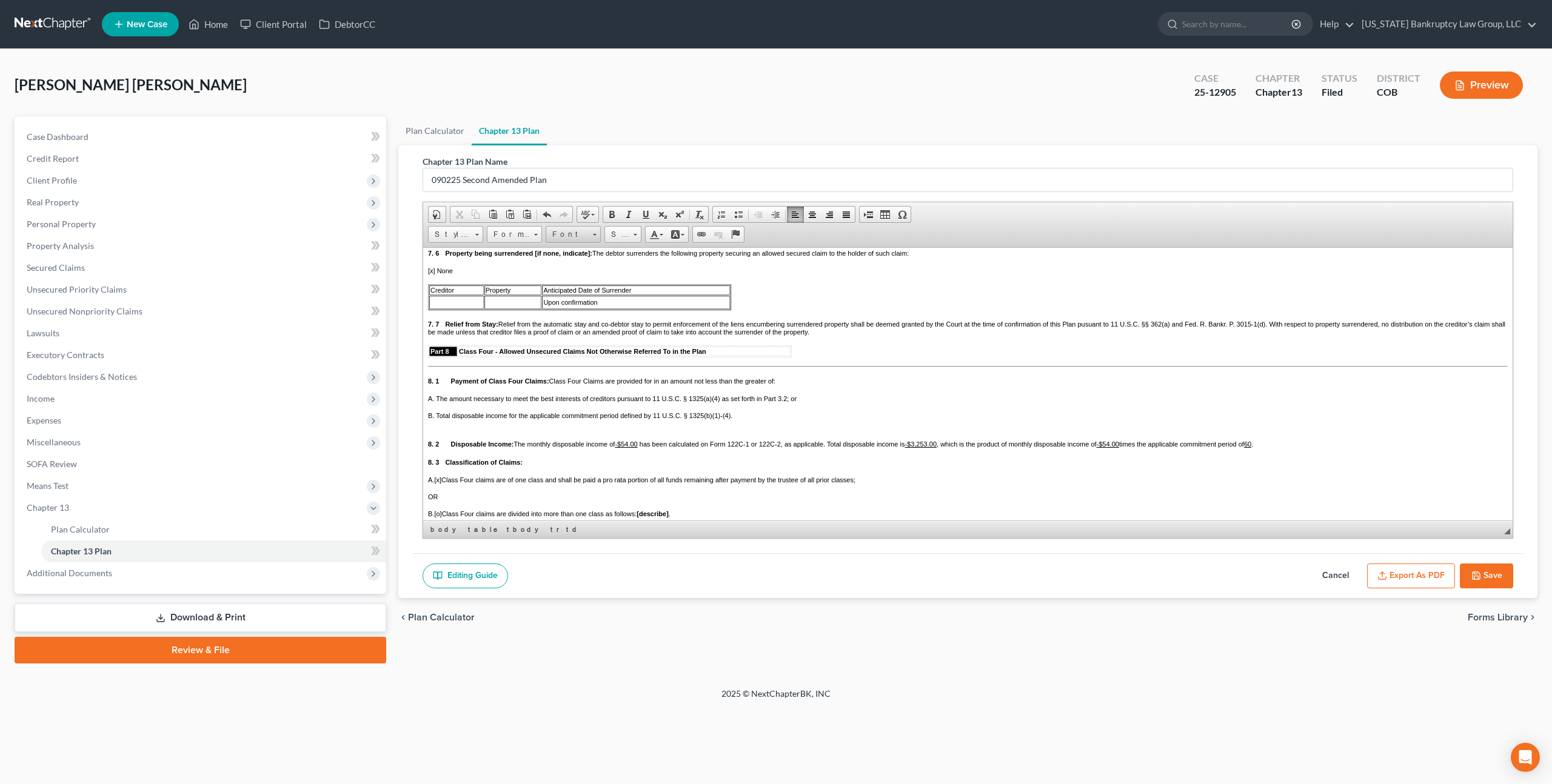
click at [573, 235] on span "Font" at bounding box center [567, 235] width 42 height 16
click at [569, 265] on span "Arial" at bounding box center [561, 263] width 19 height 10
click at [616, 234] on span "Size" at bounding box center [617, 235] width 24 height 16
click at [617, 312] on link "11" at bounding box center [642, 313] width 69 height 16
click at [570, 308] on td at bounding box center [579, 302] width 39 height 14
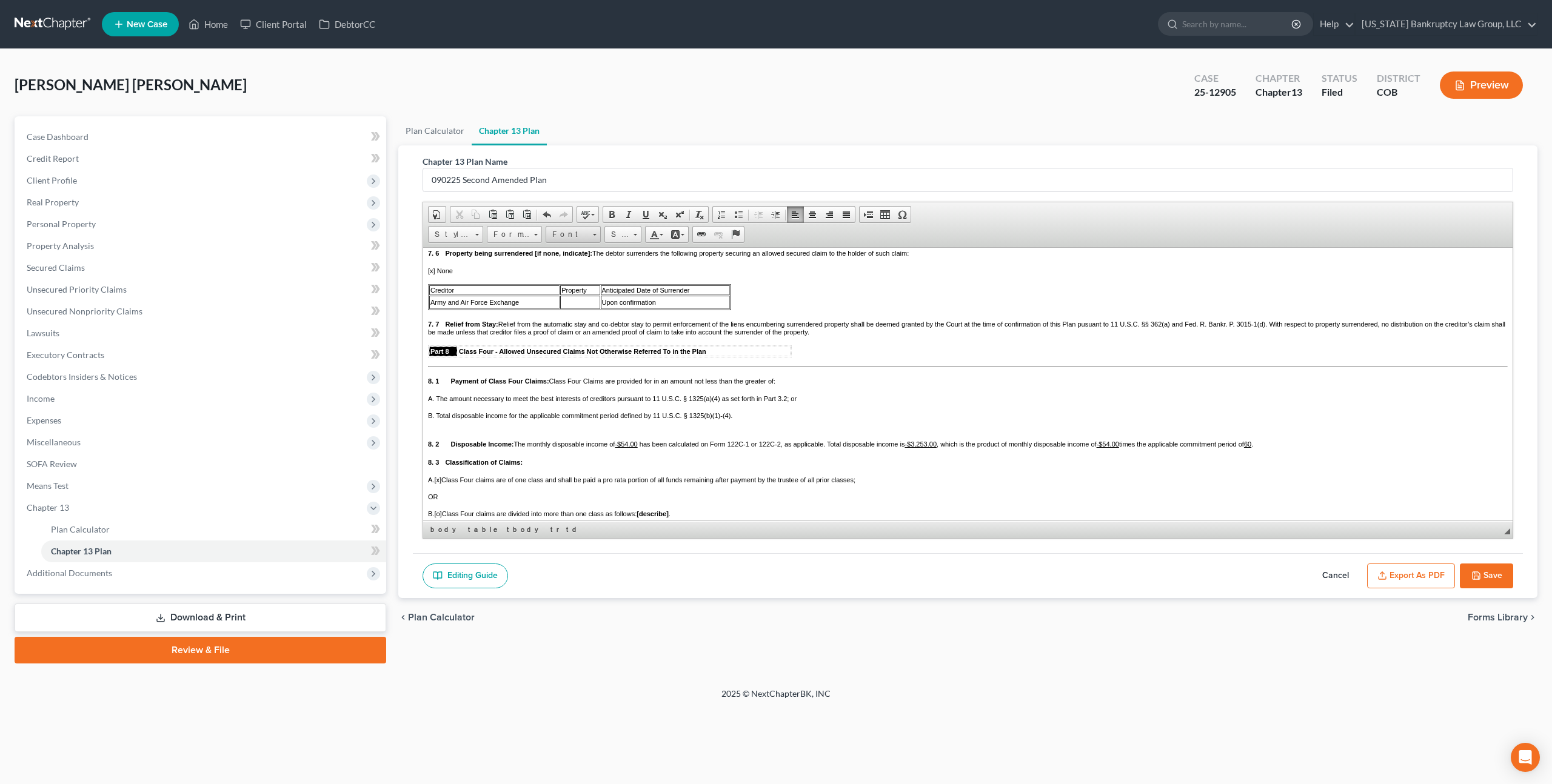
click at [557, 235] on span "Font" at bounding box center [567, 235] width 42 height 16
click at [559, 259] on span "Arial" at bounding box center [561, 263] width 19 height 10
click at [619, 233] on span "Size" at bounding box center [617, 235] width 24 height 16
click at [622, 316] on link "11" at bounding box center [642, 313] width 69 height 16
click at [567, 235] on span "Font" at bounding box center [567, 235] width 42 height 16
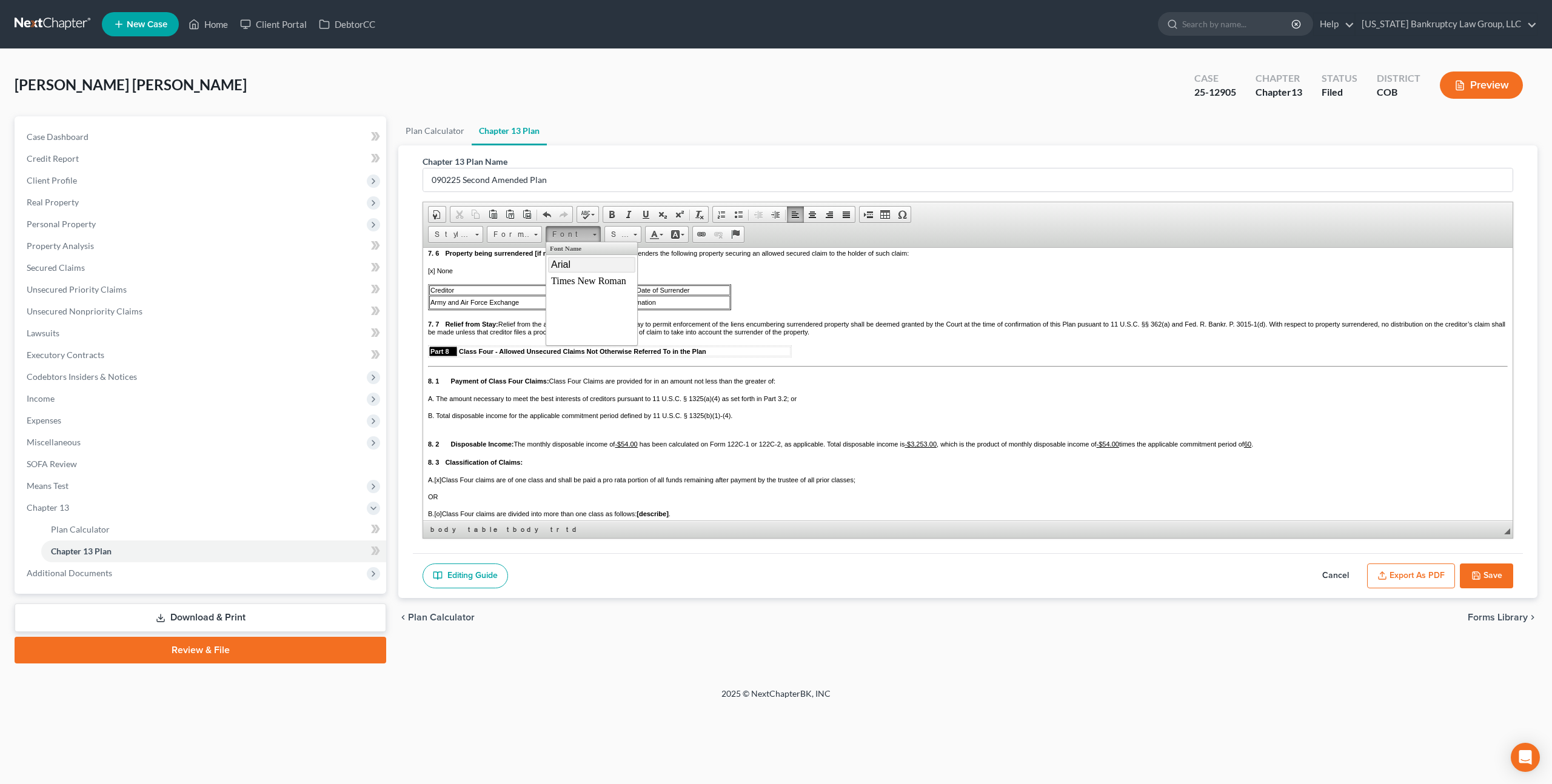
click at [569, 266] on span "Arial" at bounding box center [561, 263] width 19 height 10
click at [615, 234] on span "Size" at bounding box center [617, 235] width 24 height 16
click at [623, 316] on link "11" at bounding box center [642, 313] width 69 height 16
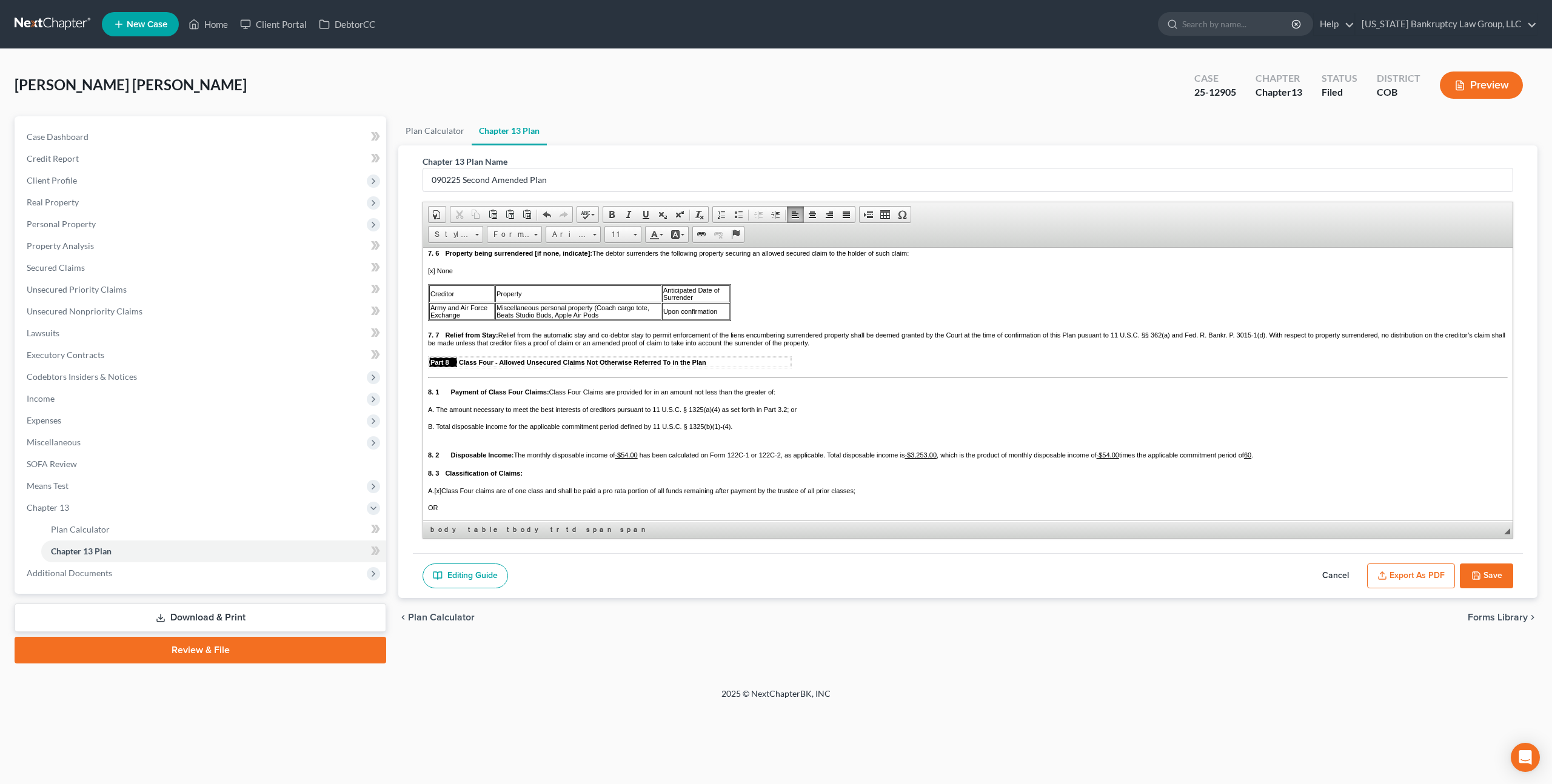
click at [1485, 575] on button "Save" at bounding box center [1486, 577] width 54 height 26
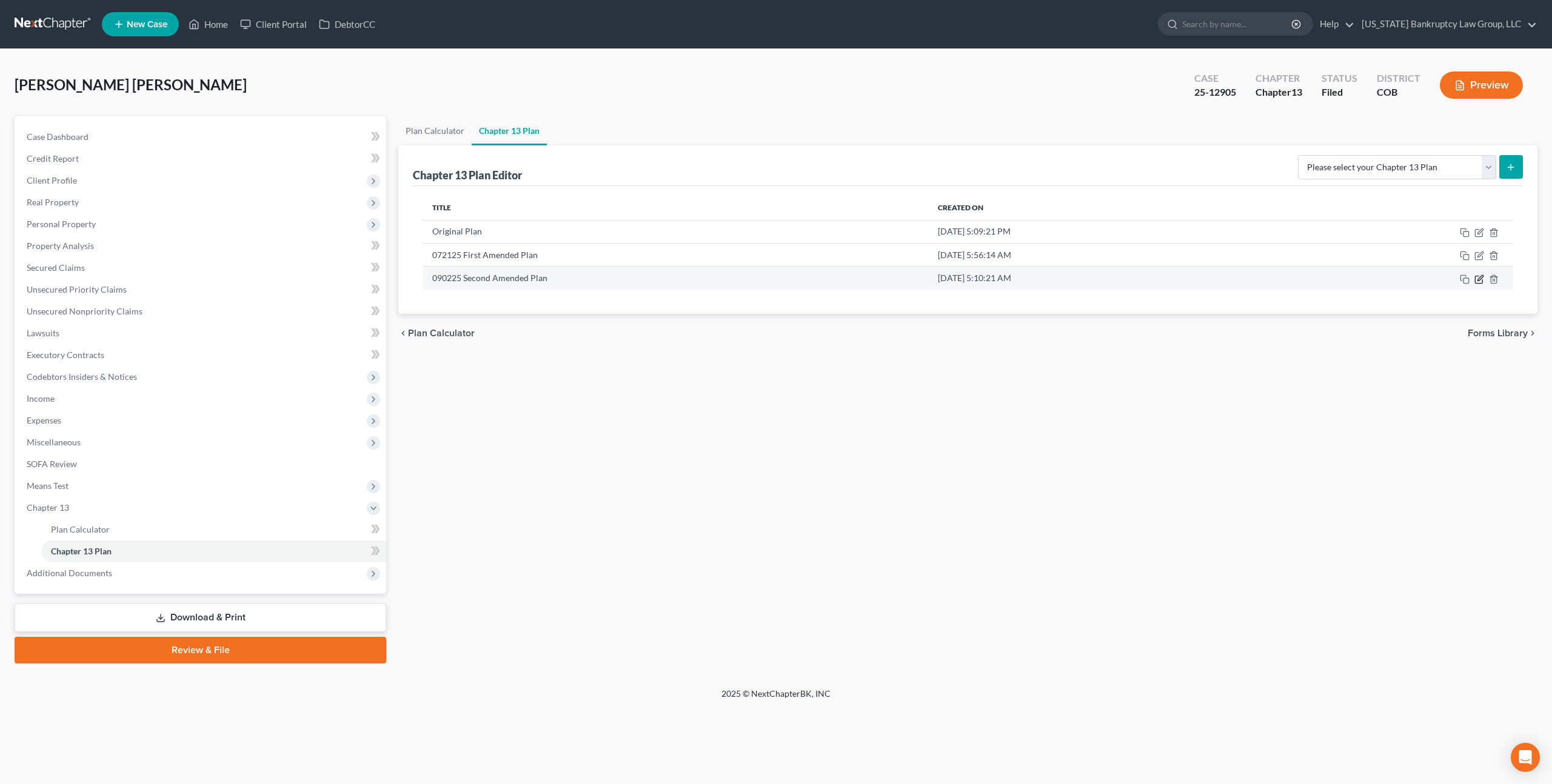
click at [1480, 280] on icon "button" at bounding box center [1479, 279] width 10 height 10
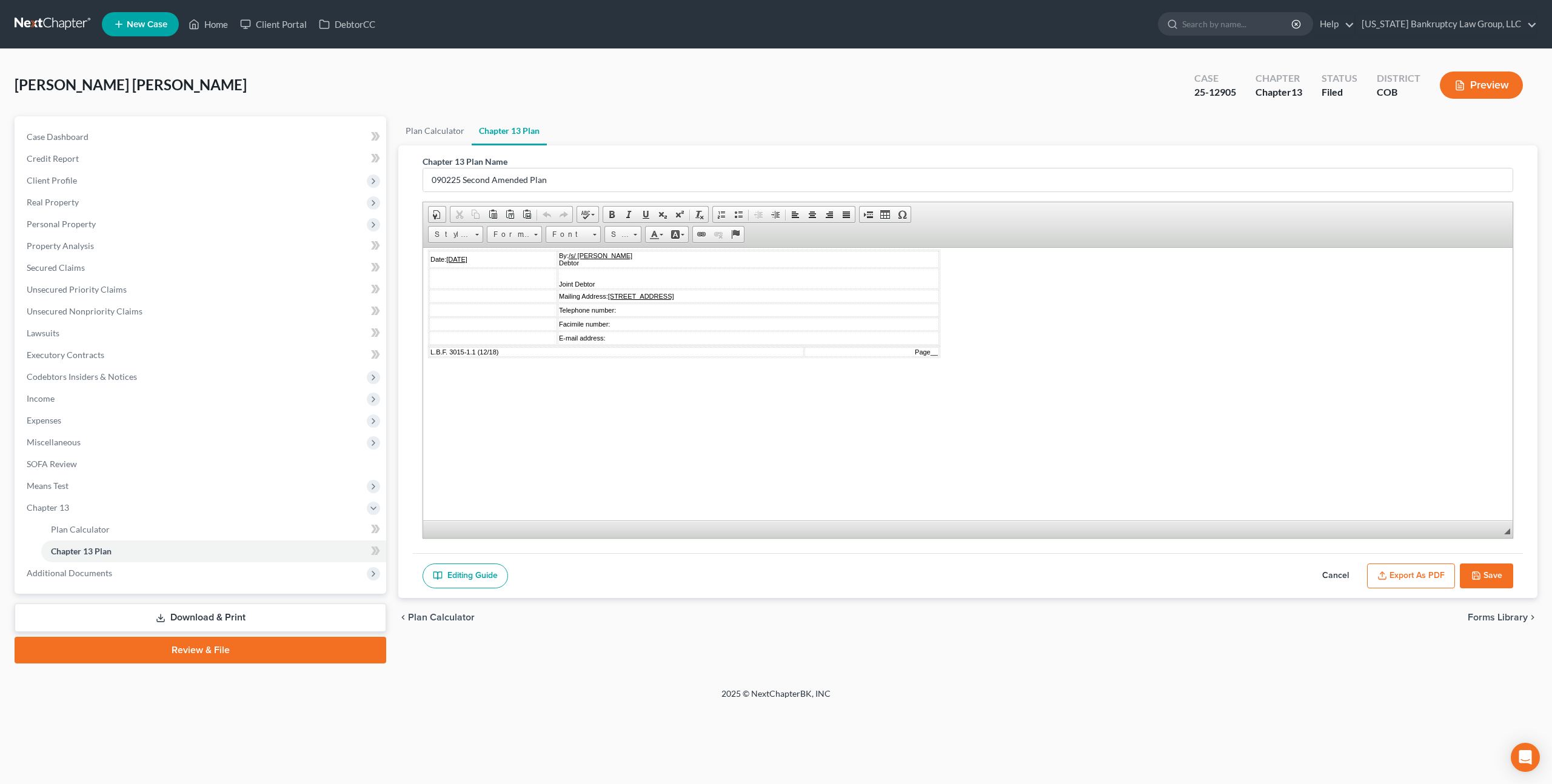
scroll to position [3641, 0]
click at [1417, 573] on button "Export as PDF" at bounding box center [1411, 577] width 88 height 26
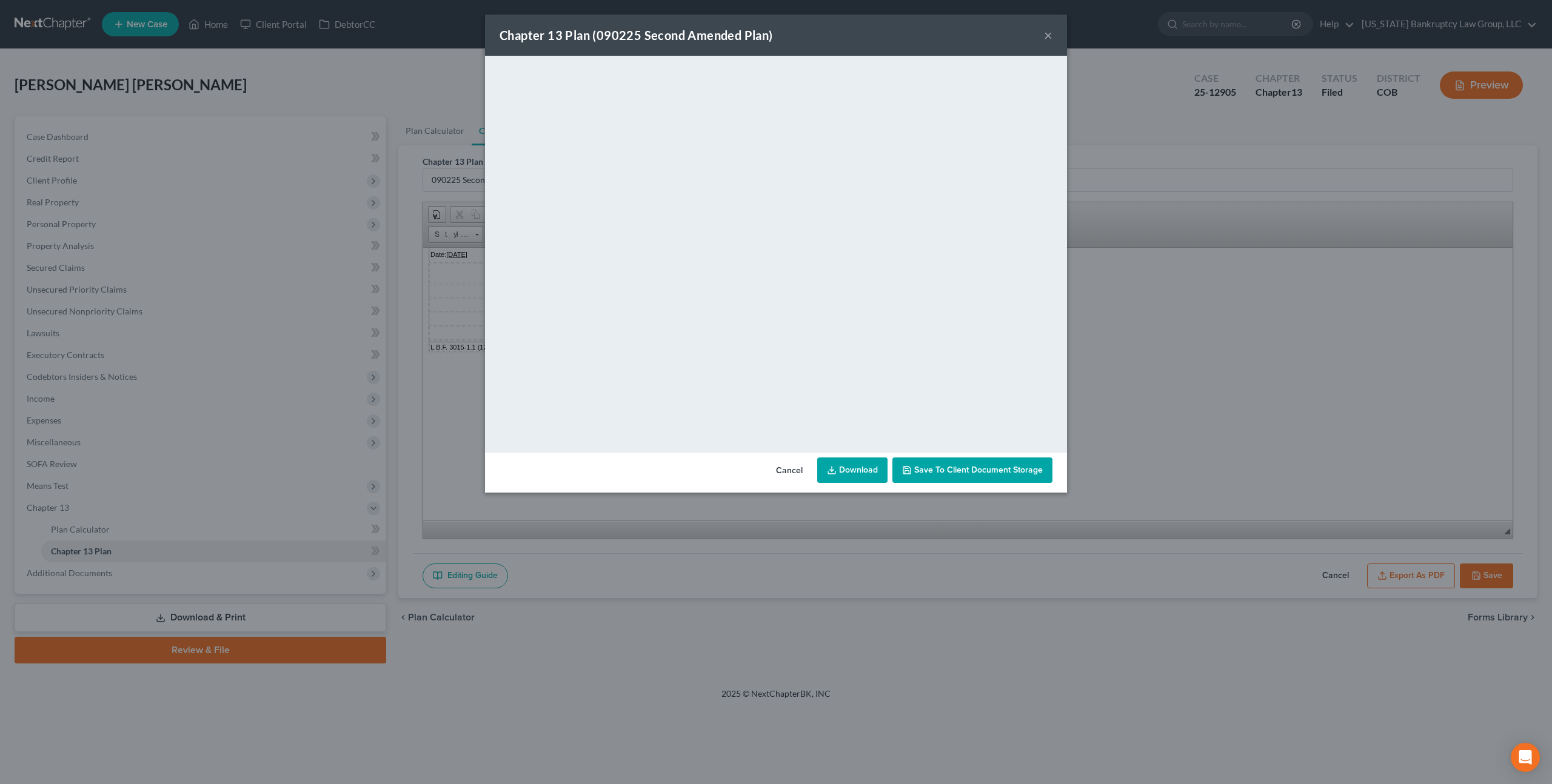
click at [786, 467] on button "Cancel" at bounding box center [790, 471] width 46 height 24
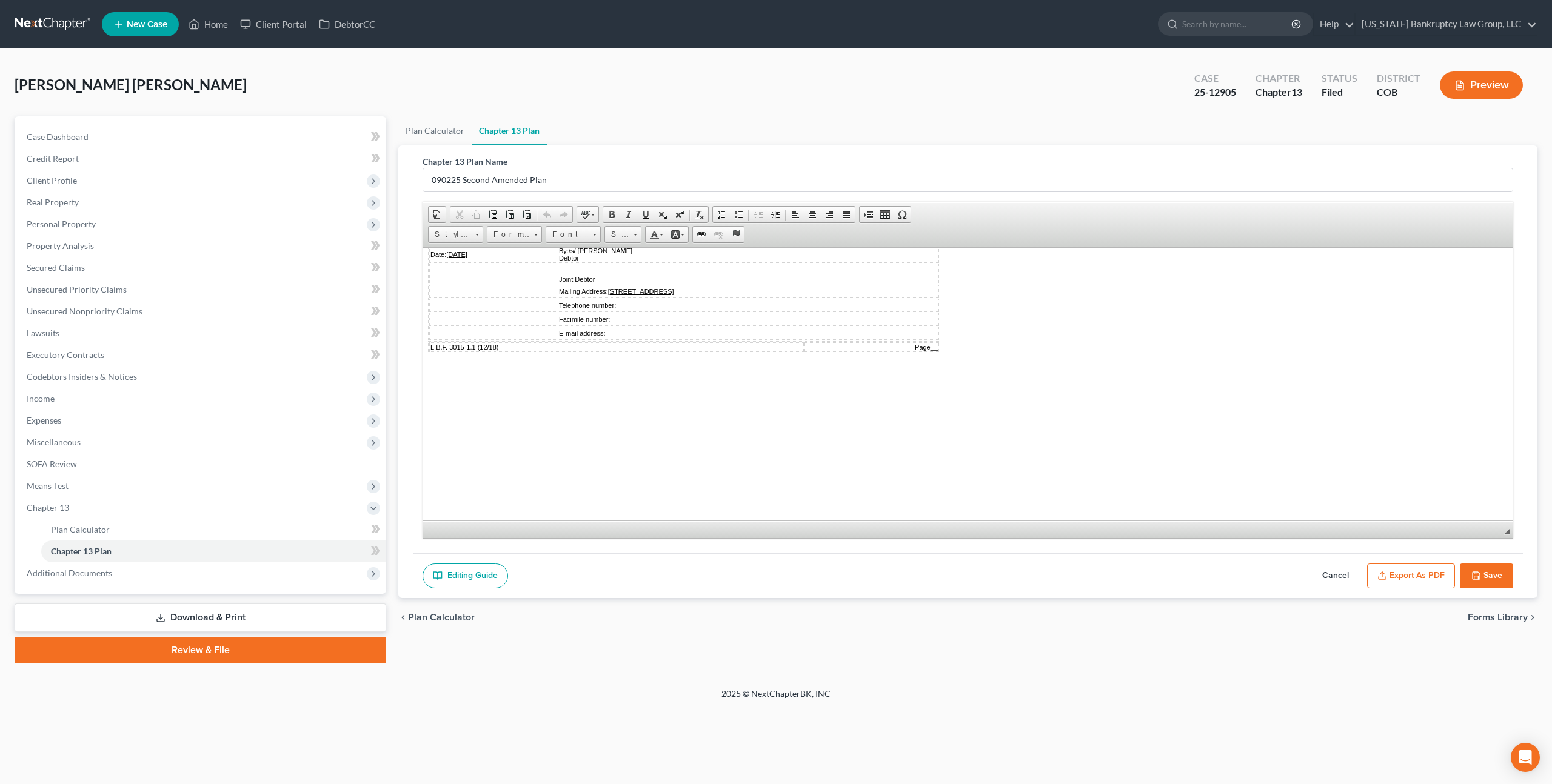
click at [1483, 568] on button "Save" at bounding box center [1486, 577] width 54 height 26
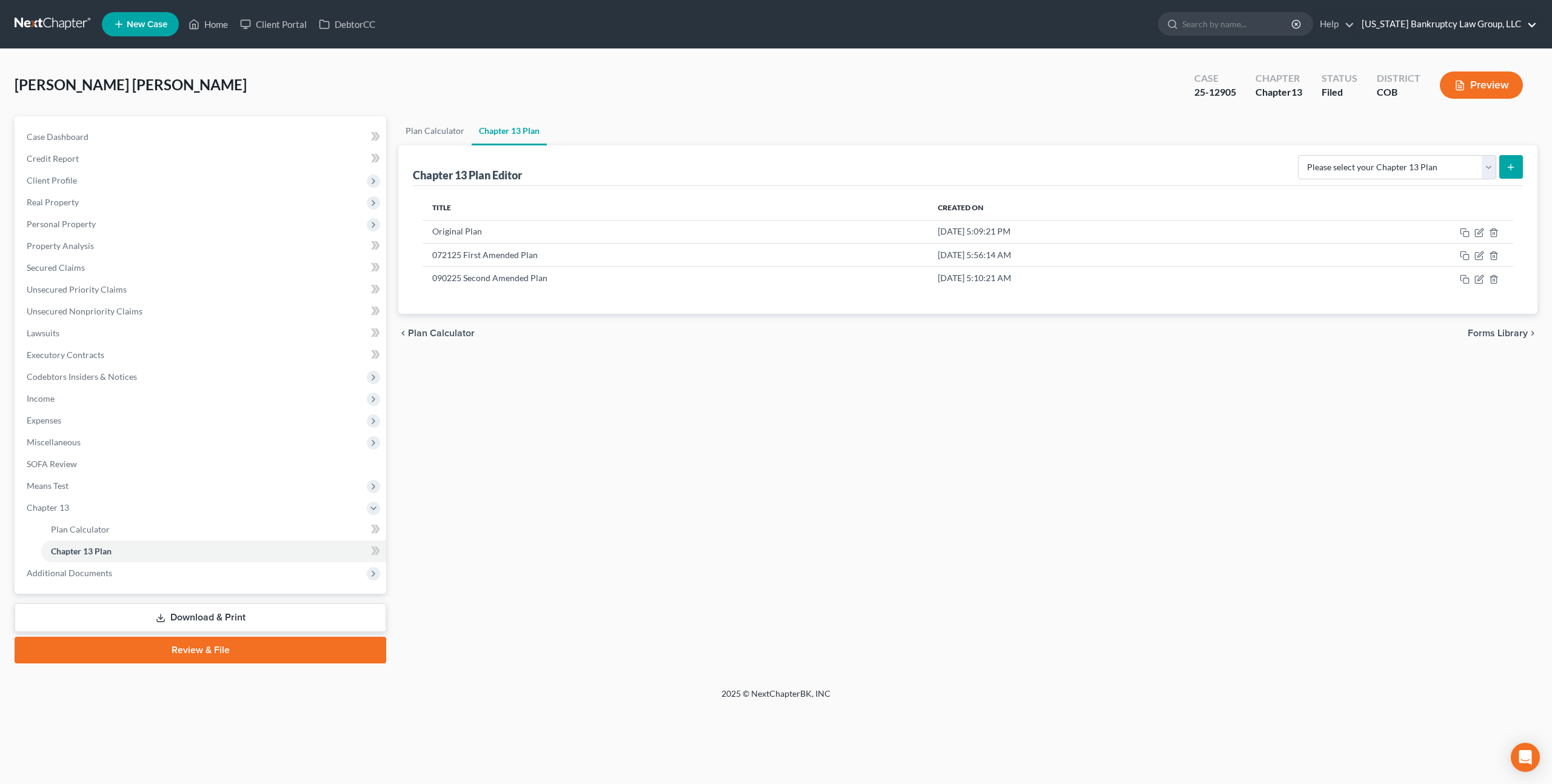
click at [1455, 28] on link "[US_STATE] Bankruptcy Law Group, LLC" at bounding box center [1446, 24] width 181 height 22
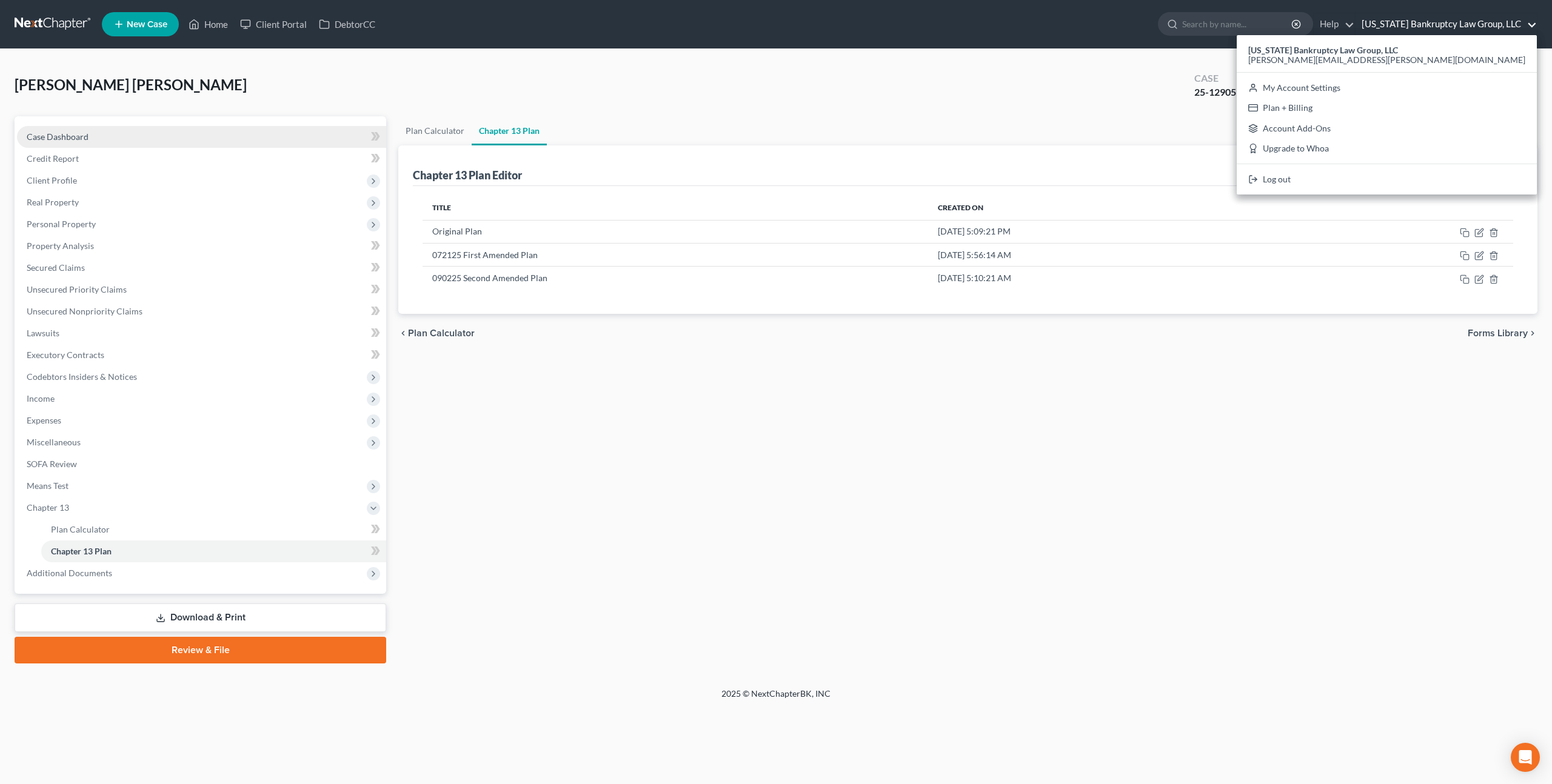
click at [68, 138] on span "Case Dashboard" at bounding box center [57, 136] width 62 height 10
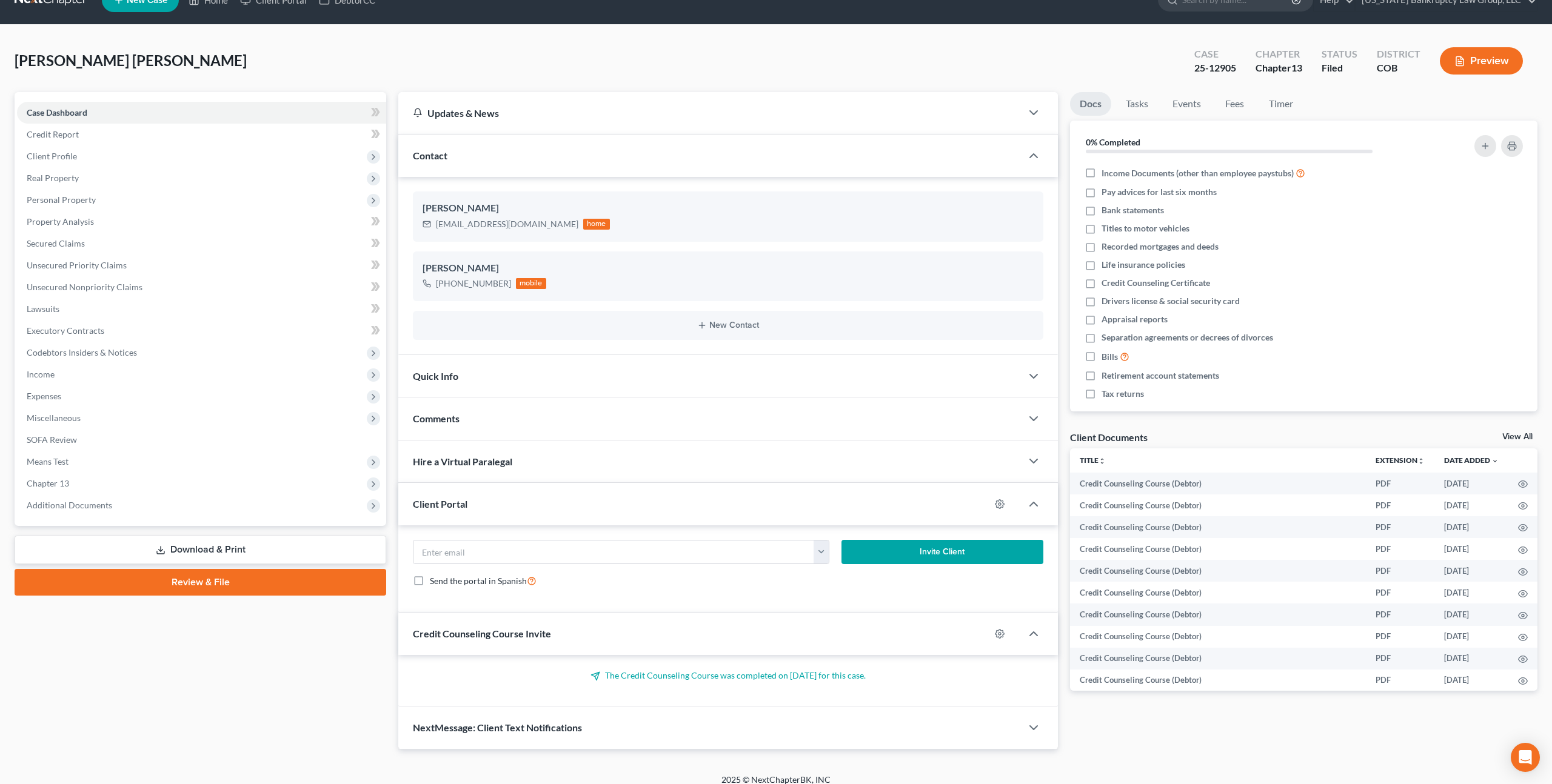
scroll to position [34, 0]
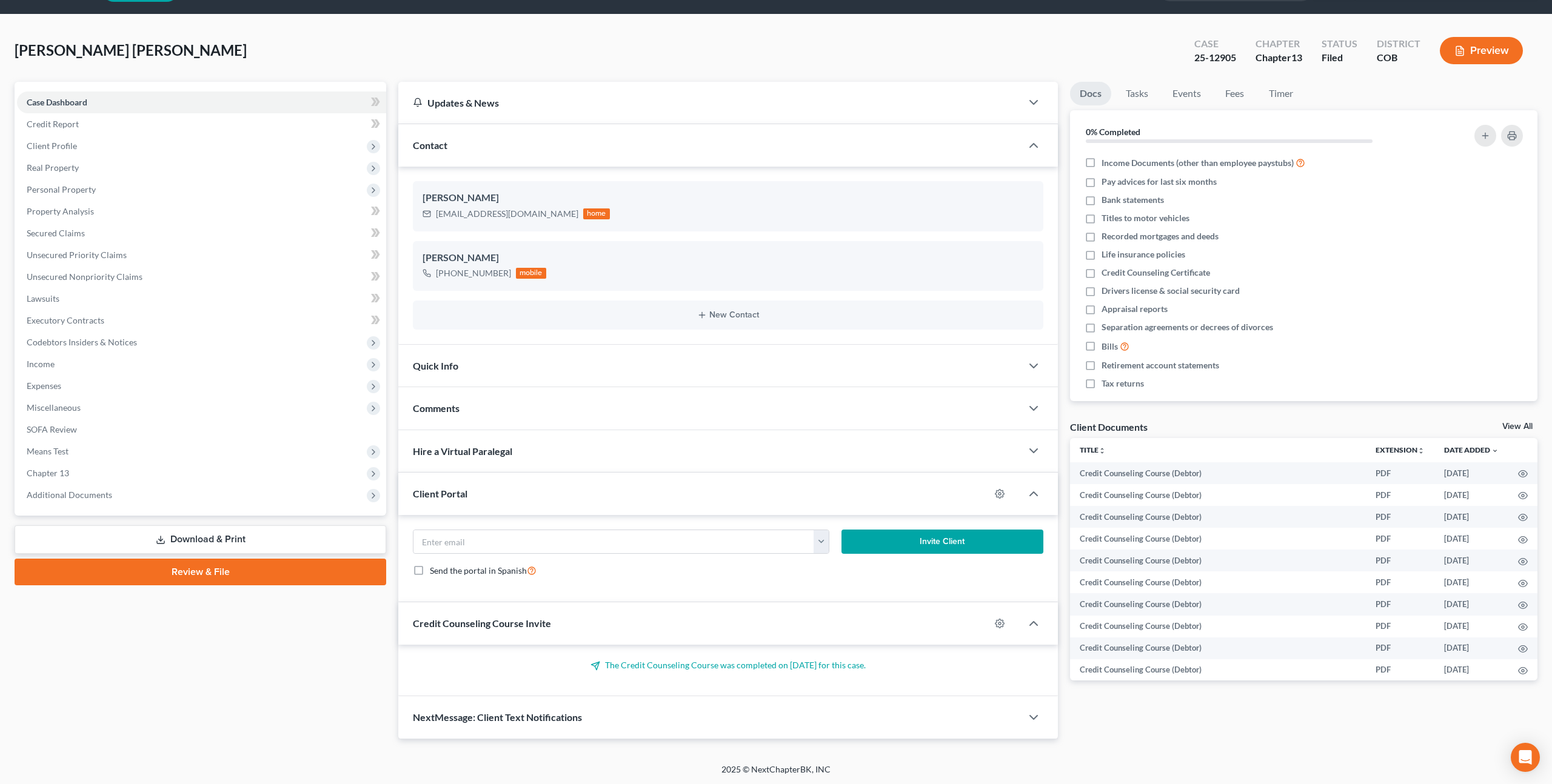
click at [610, 726] on div "NextMessage: Client Text Notifications" at bounding box center [710, 718] width 623 height 42
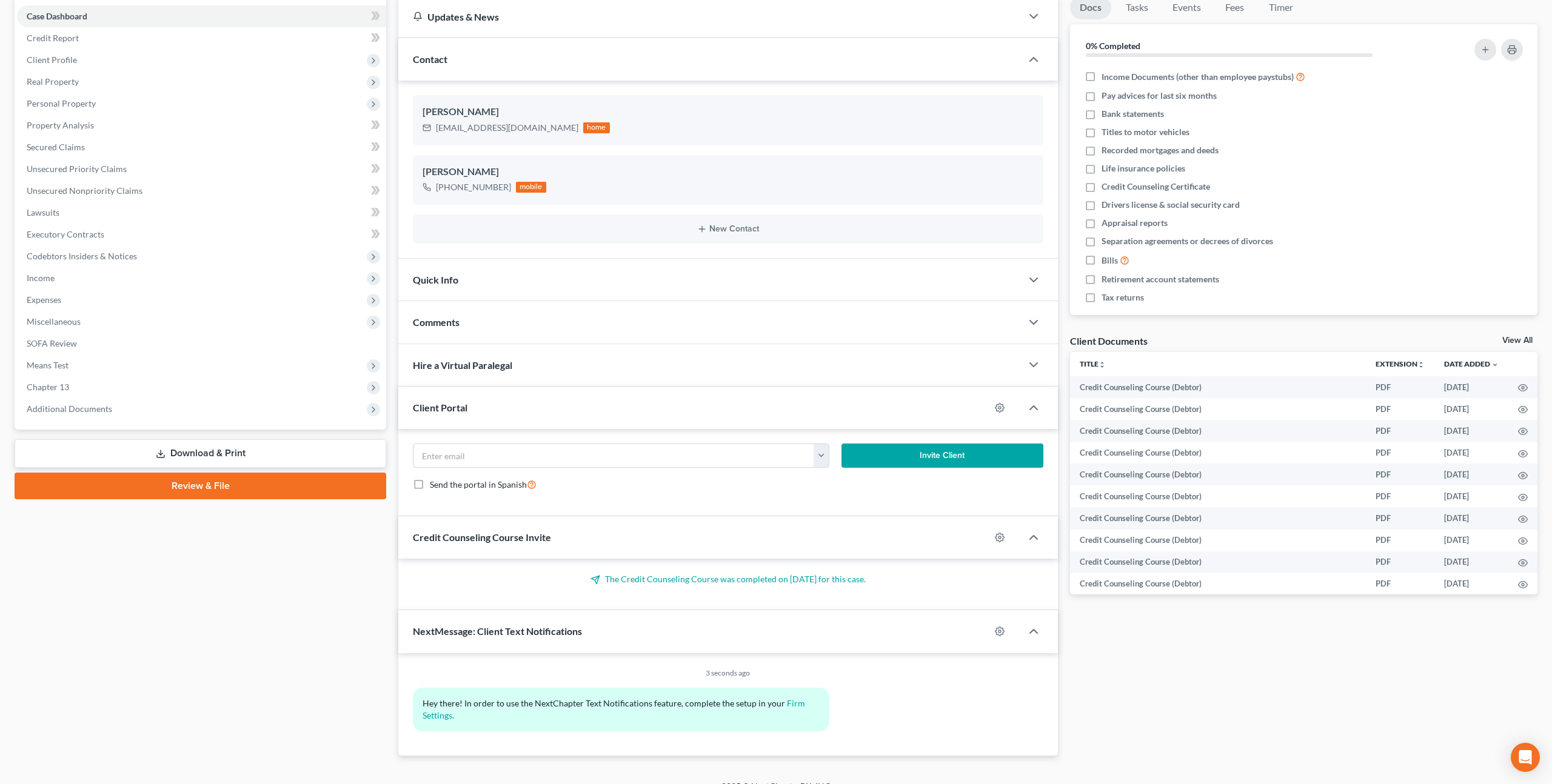
scroll to position [139, 0]
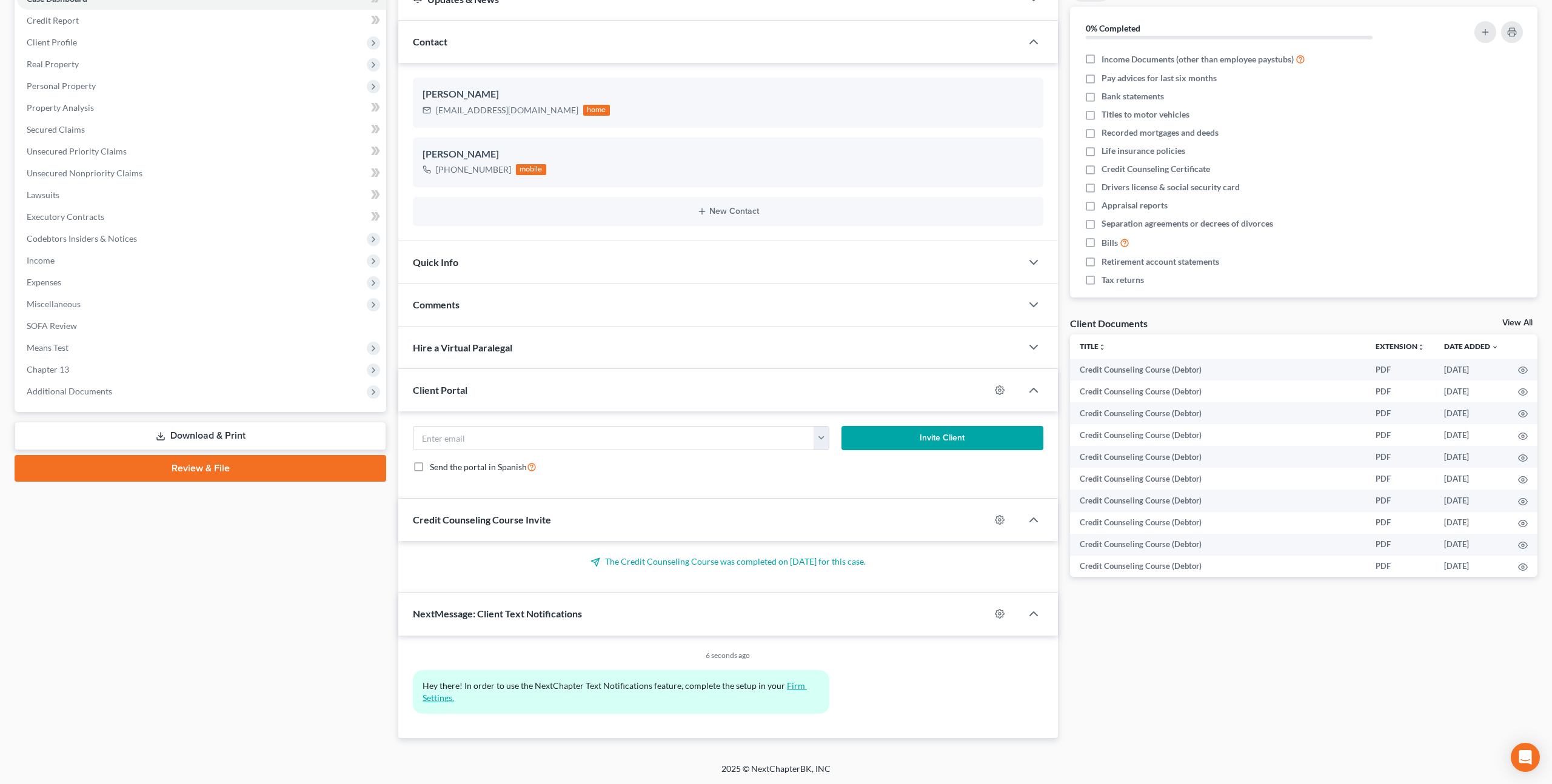
click at [791, 686] on link "Firm Settings." at bounding box center [615, 692] width 385 height 22
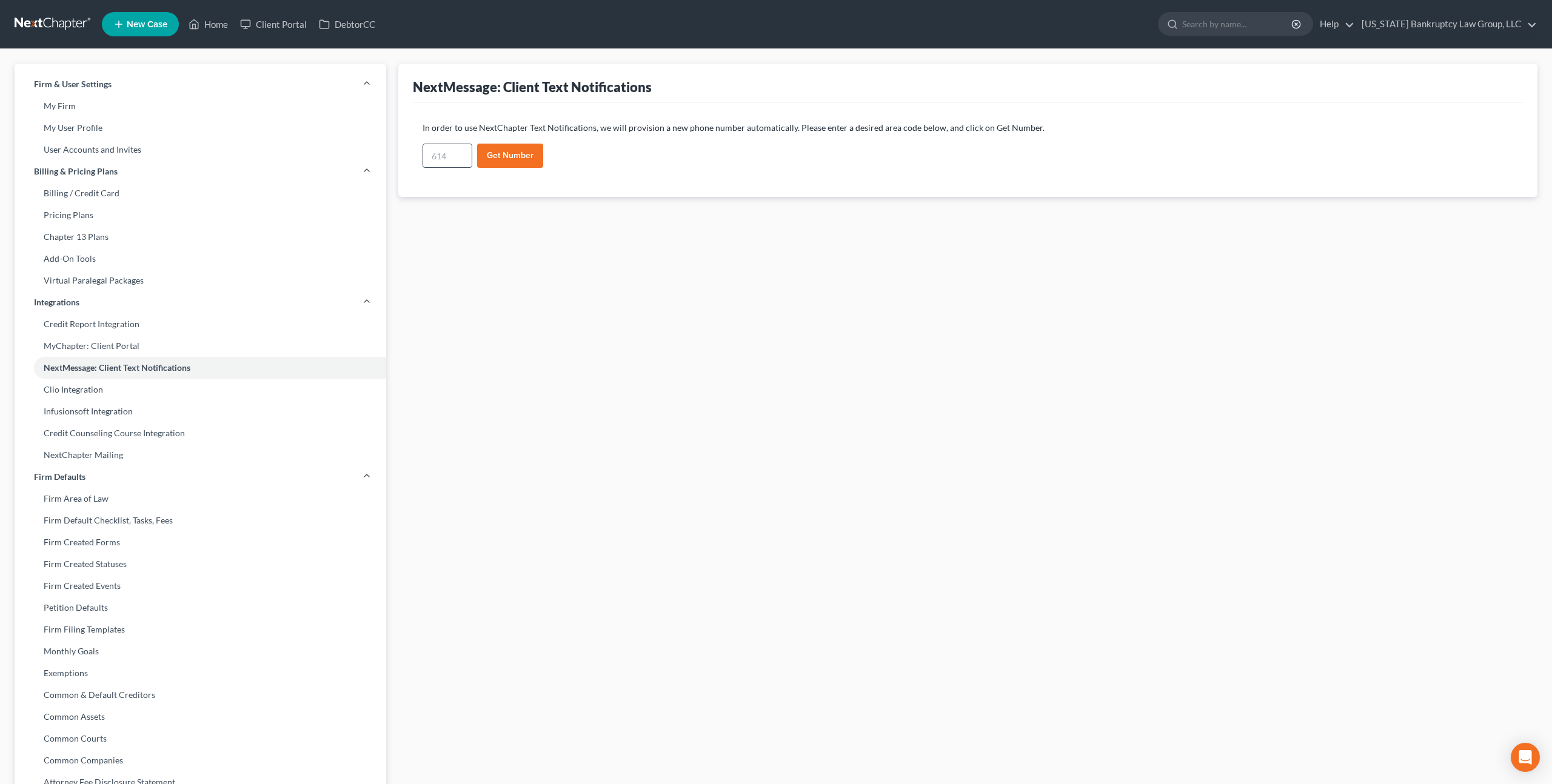
click at [440, 159] on input "text" at bounding box center [447, 155] width 49 height 23
type input "303"
click at [514, 162] on button "Get Number" at bounding box center [510, 155] width 66 height 24
click at [451, 157] on input "text" at bounding box center [447, 155] width 49 height 23
type input "720"
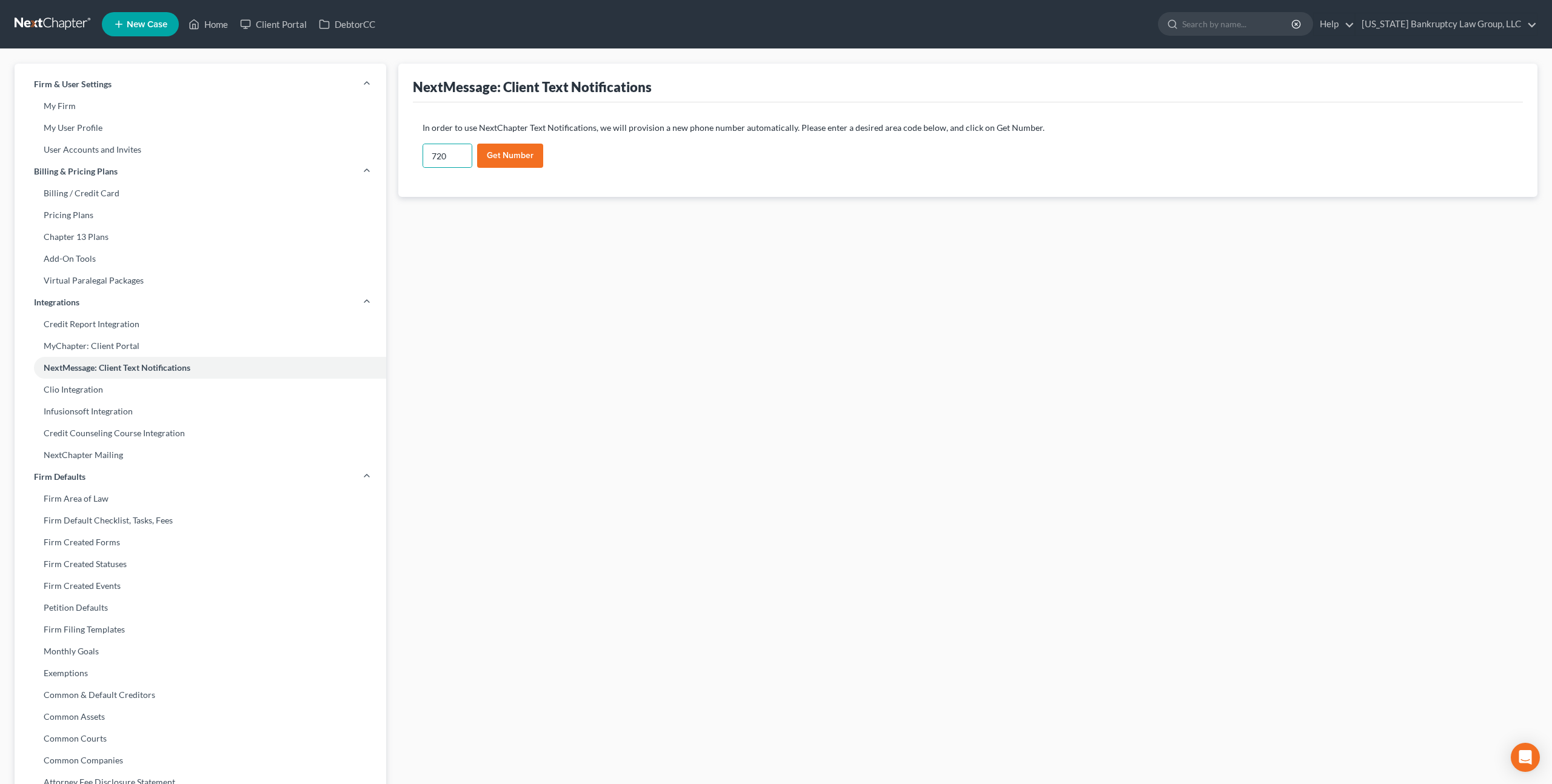
click at [502, 165] on button "Get Number" at bounding box center [510, 155] width 66 height 24
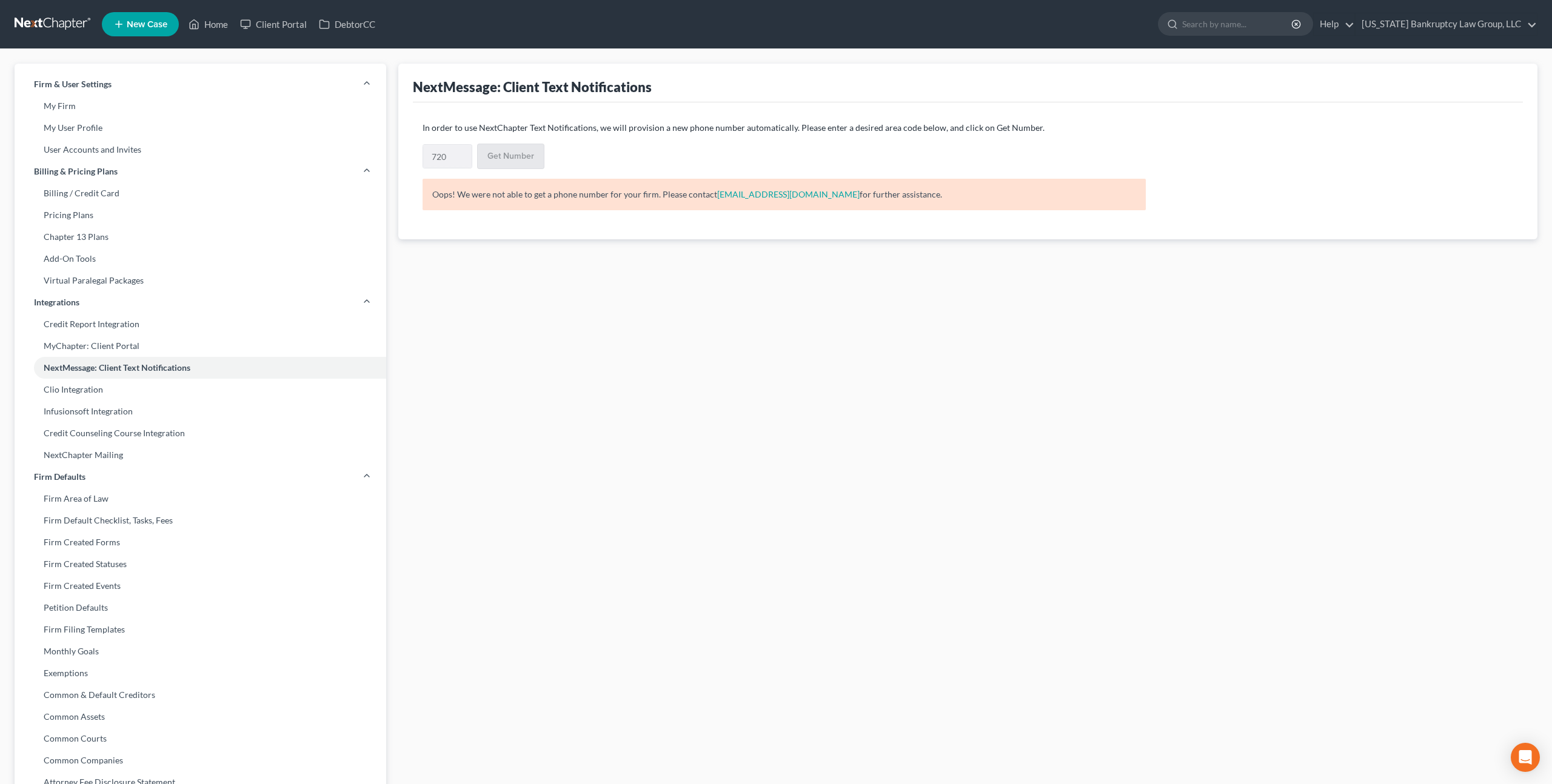
click at [458, 196] on p "Oops! We were not able to get a phone number for your firm. Please contact supp…" at bounding box center [784, 194] width 724 height 31
copy div "Oops! We were not able to get a phone number for your firm. Please contact supp…"
click at [56, 18] on link at bounding box center [53, 24] width 78 height 22
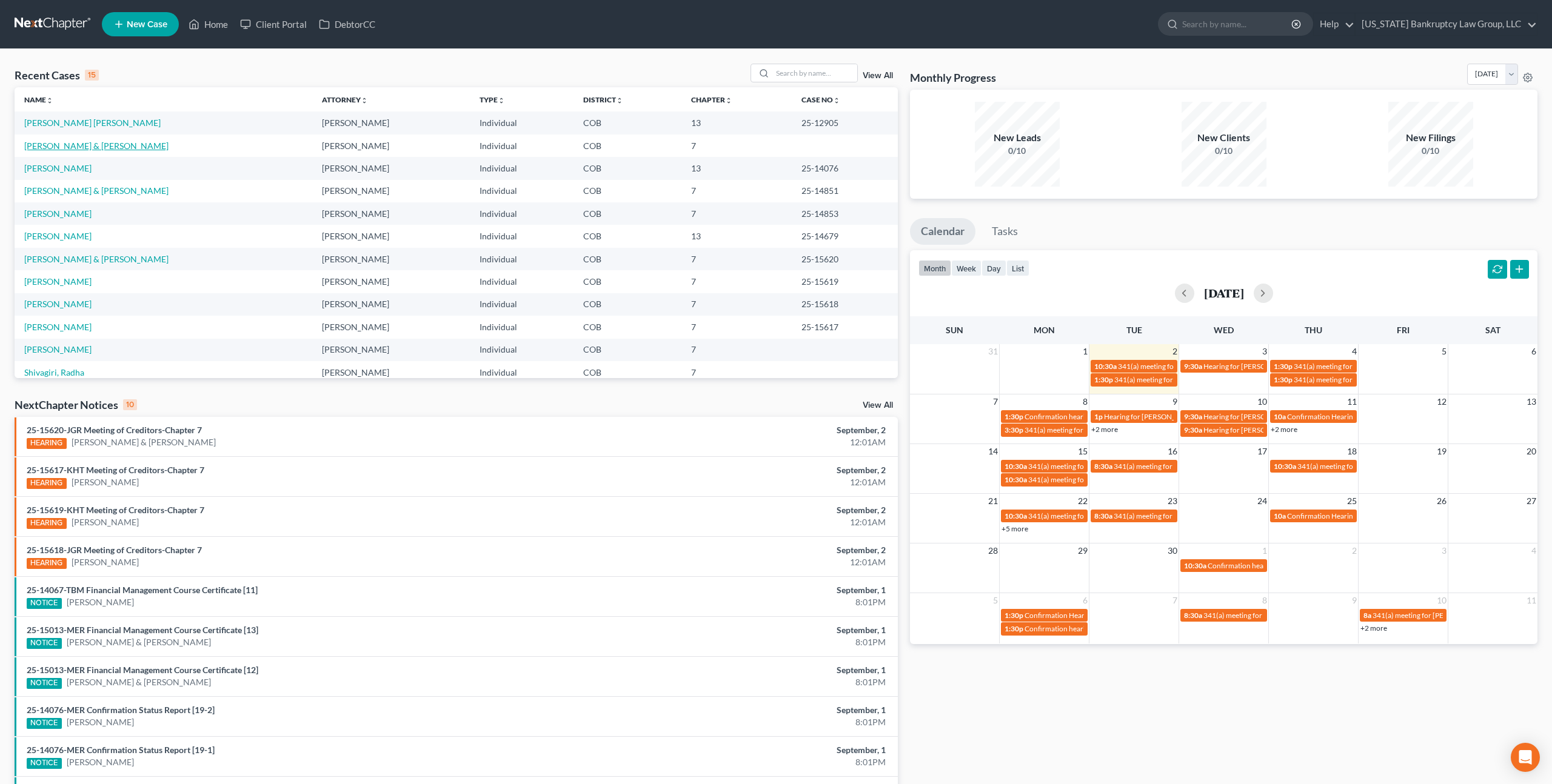
click at [90, 148] on link "[PERSON_NAME] & [PERSON_NAME]" at bounding box center [96, 146] width 144 height 10
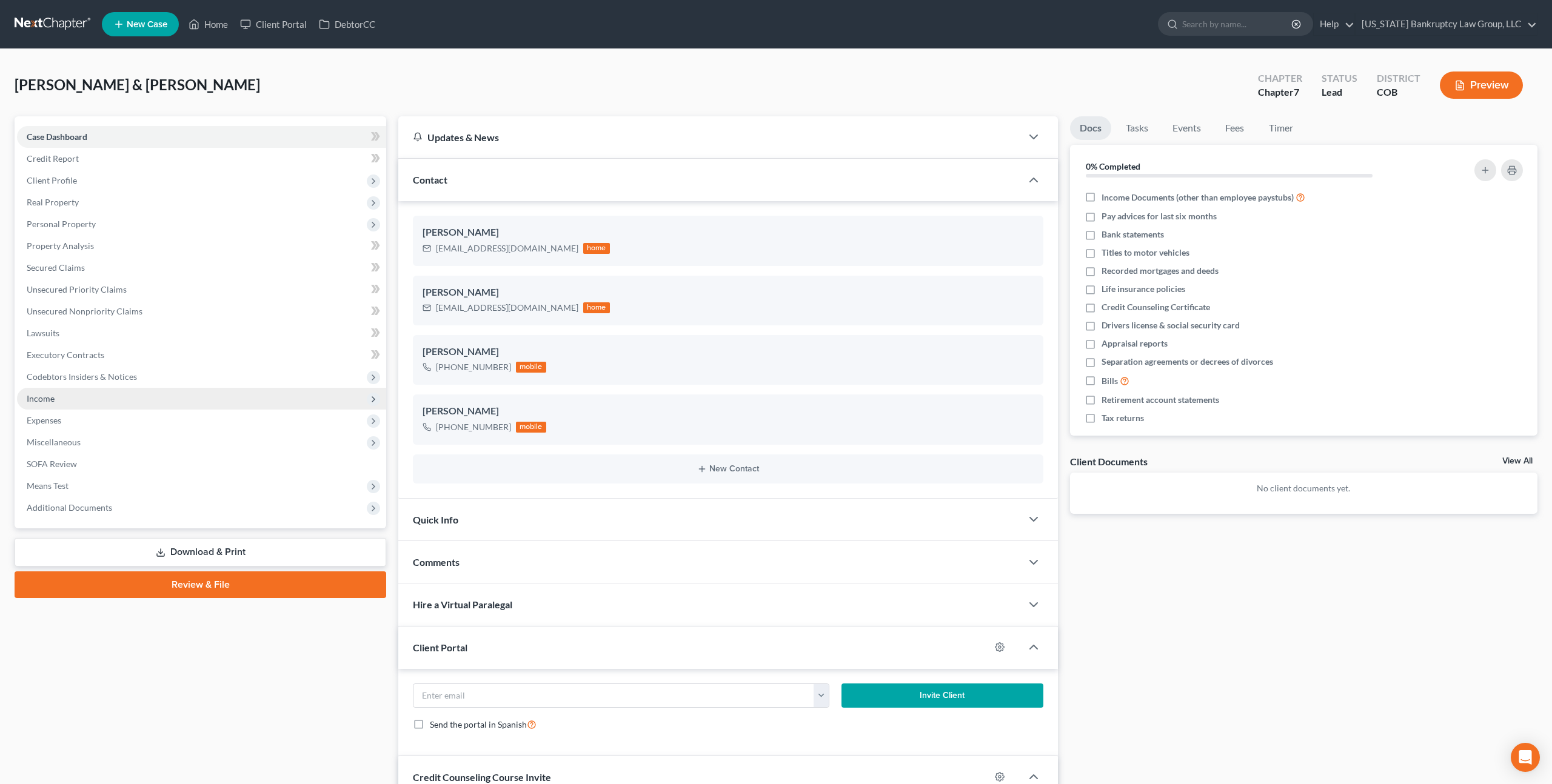
click at [56, 399] on span "Income" at bounding box center [201, 398] width 369 height 22
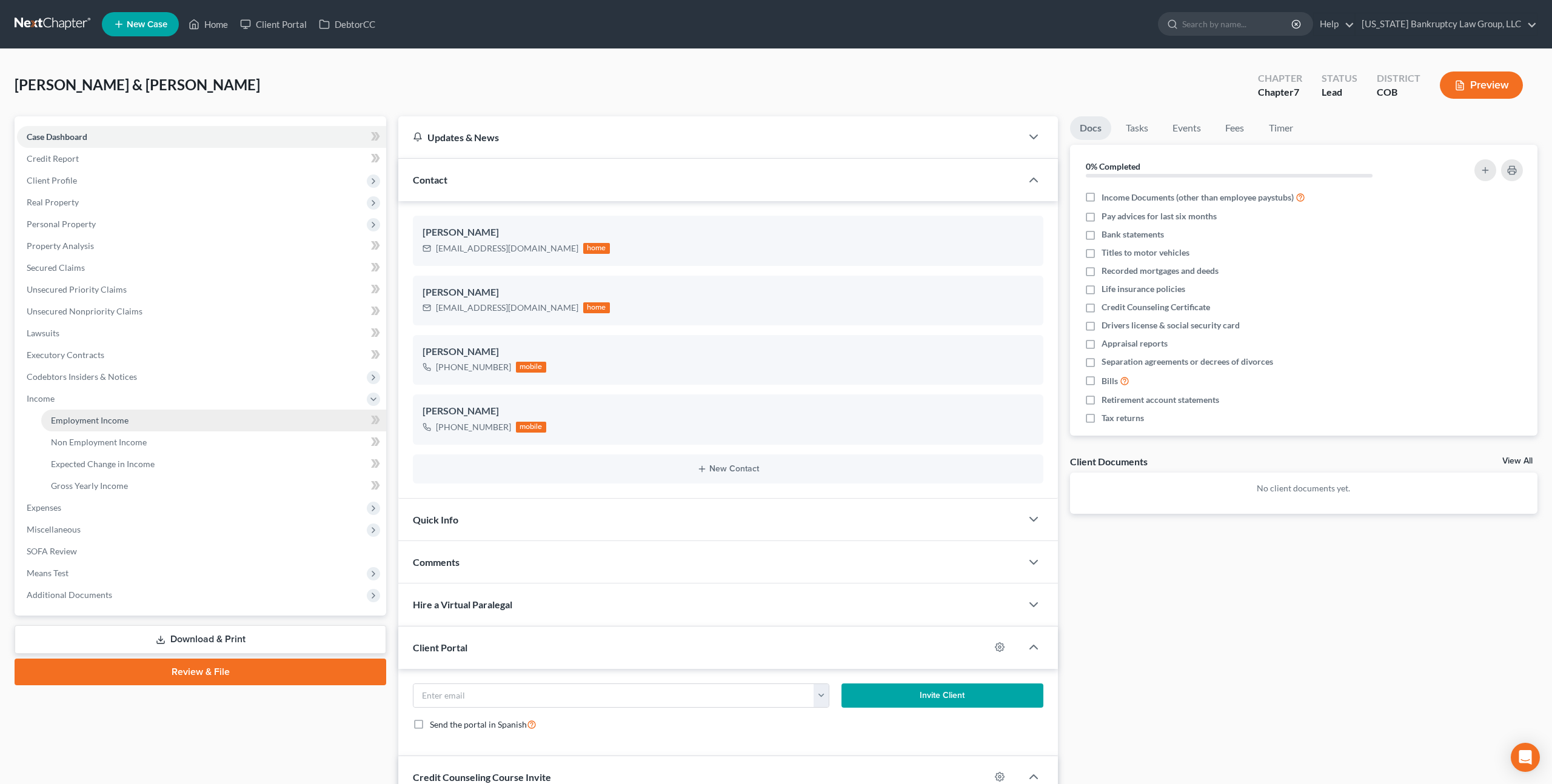
click at [79, 420] on span "Employment Income" at bounding box center [90, 420] width 78 height 10
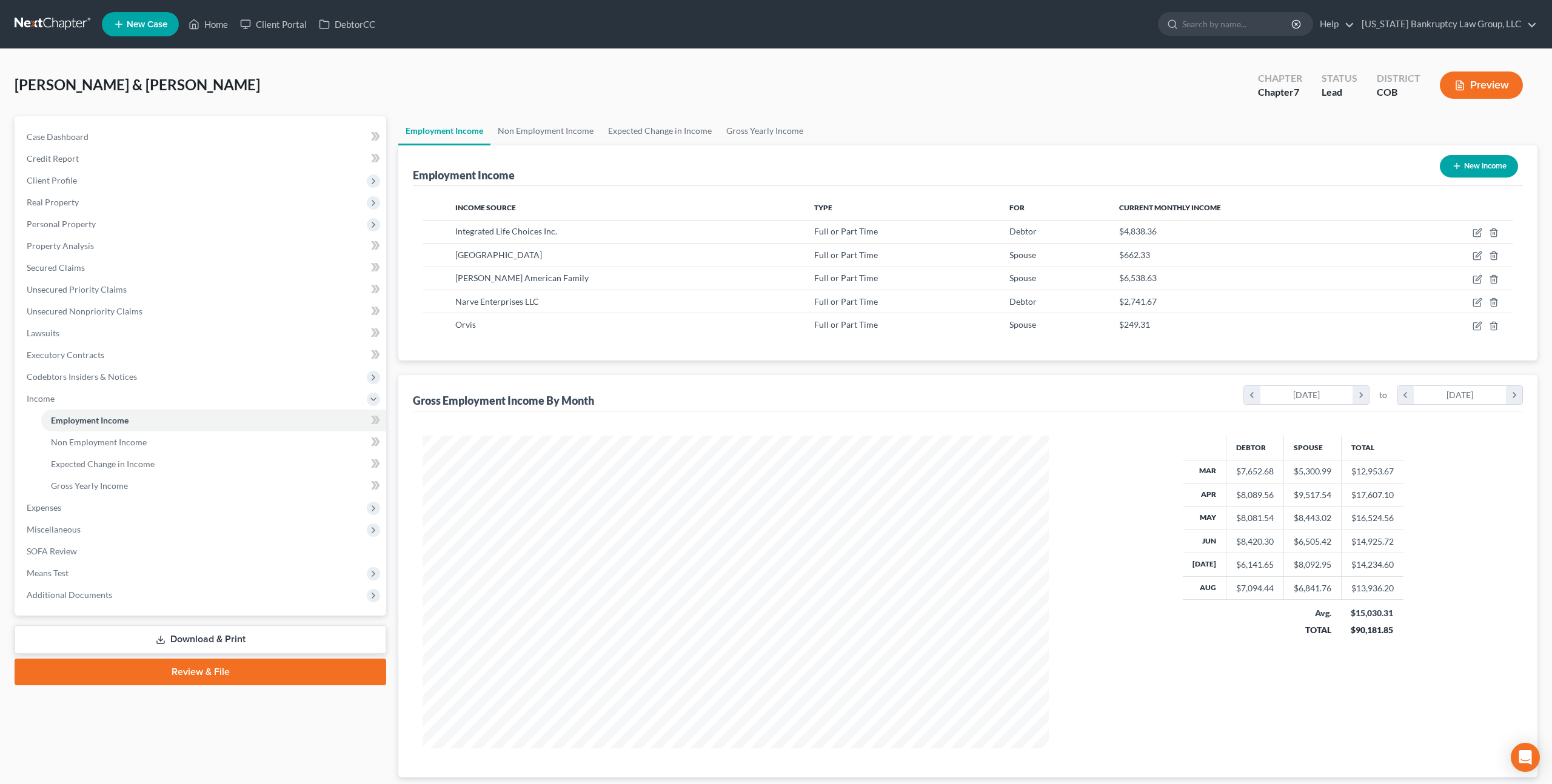
scroll to position [312, 650]
click at [1479, 255] on icon "button" at bounding box center [1477, 255] width 10 height 10
select select "0"
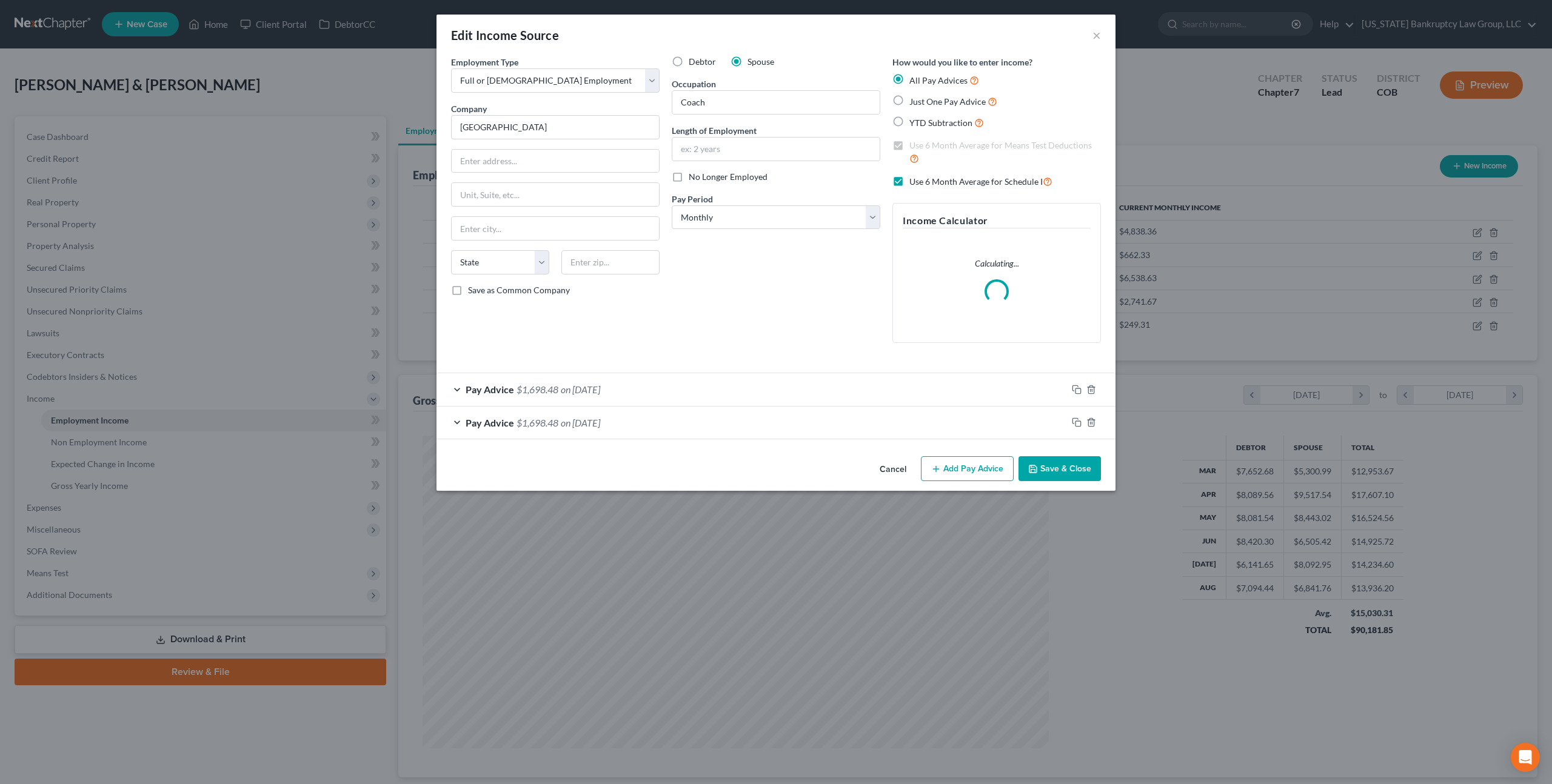
click at [689, 175] on label "No Longer Employed" at bounding box center [728, 176] width 79 height 12
click at [694, 175] on input "No Longer Employed" at bounding box center [698, 175] width 8 height 8
checkbox input "true"
click at [1037, 467] on icon "button" at bounding box center [1033, 469] width 10 height 10
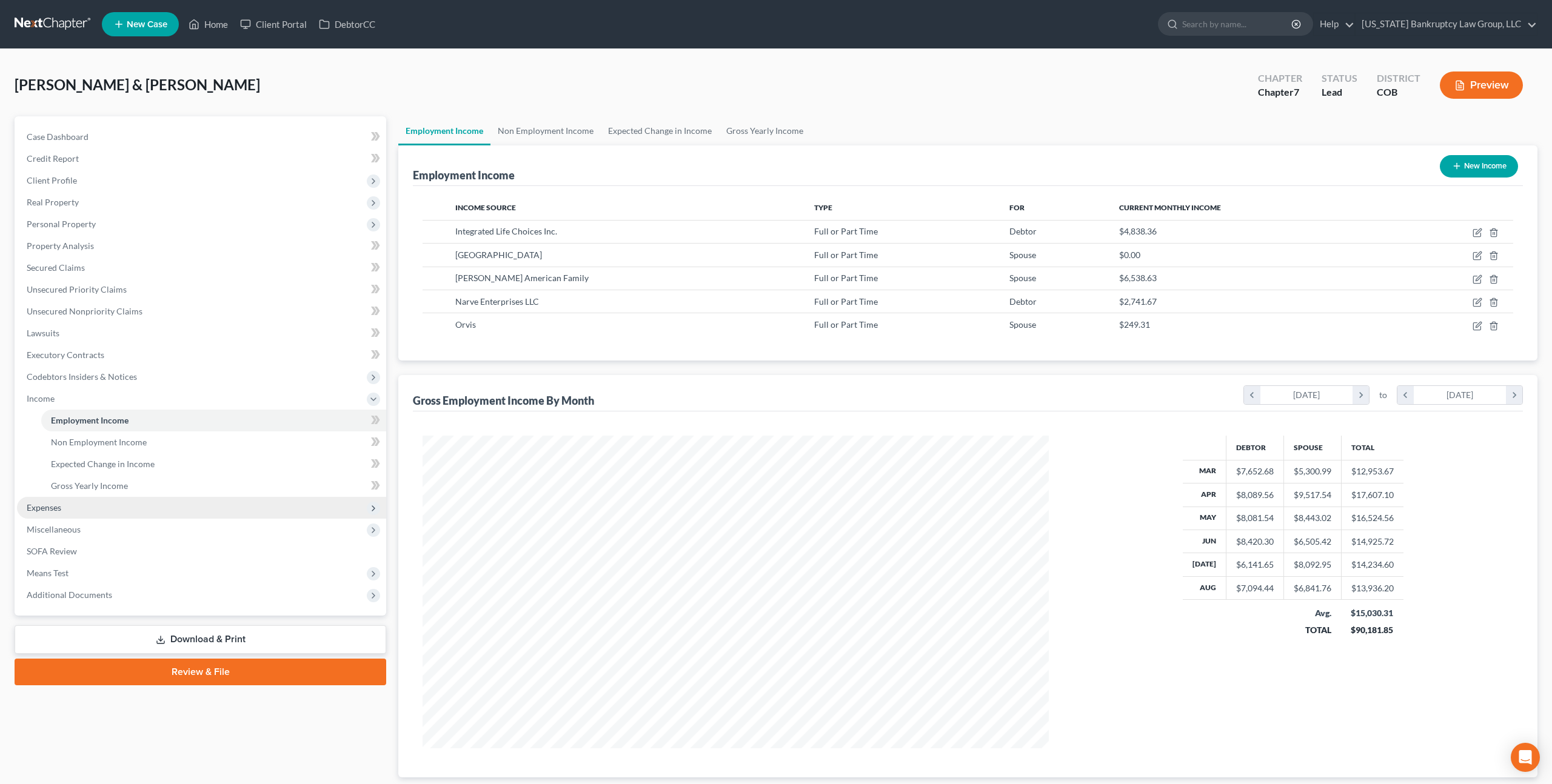
click at [70, 505] on span "Expenses" at bounding box center [201, 508] width 369 height 22
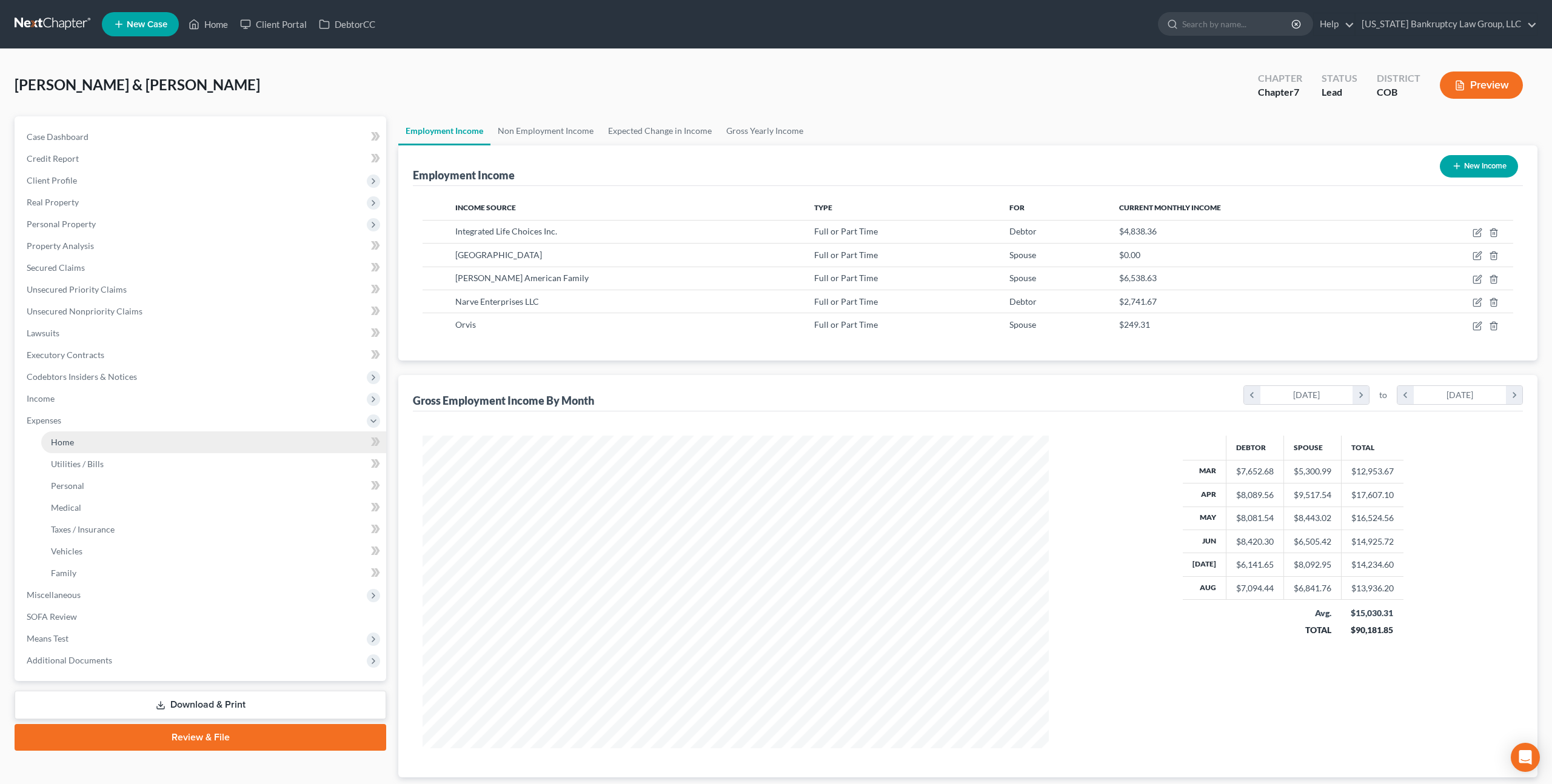
click at [71, 443] on span "Home" at bounding box center [62, 442] width 23 height 10
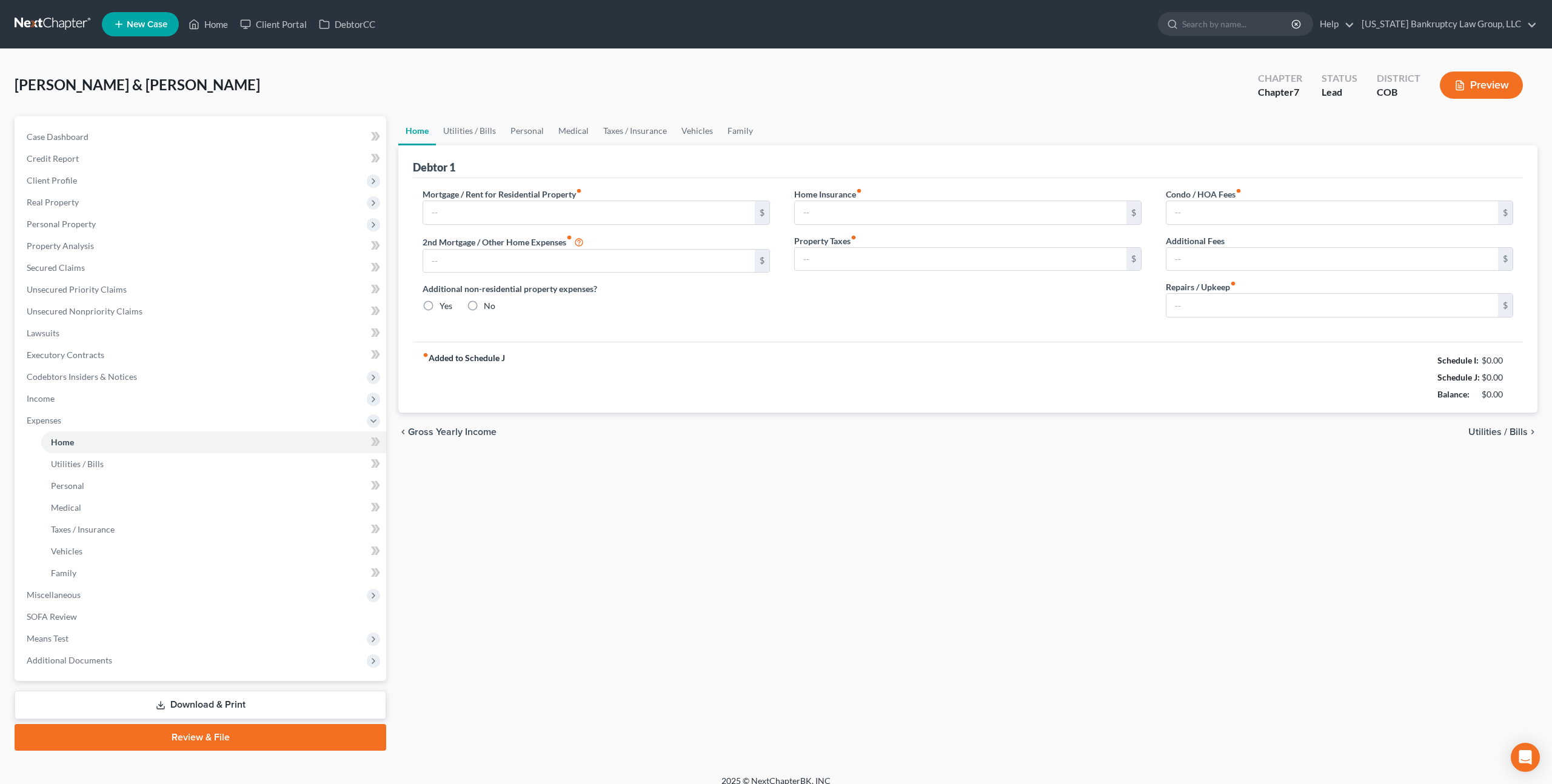
type input "3,857.00"
type input "426.00"
radio input "true"
type input "0.00"
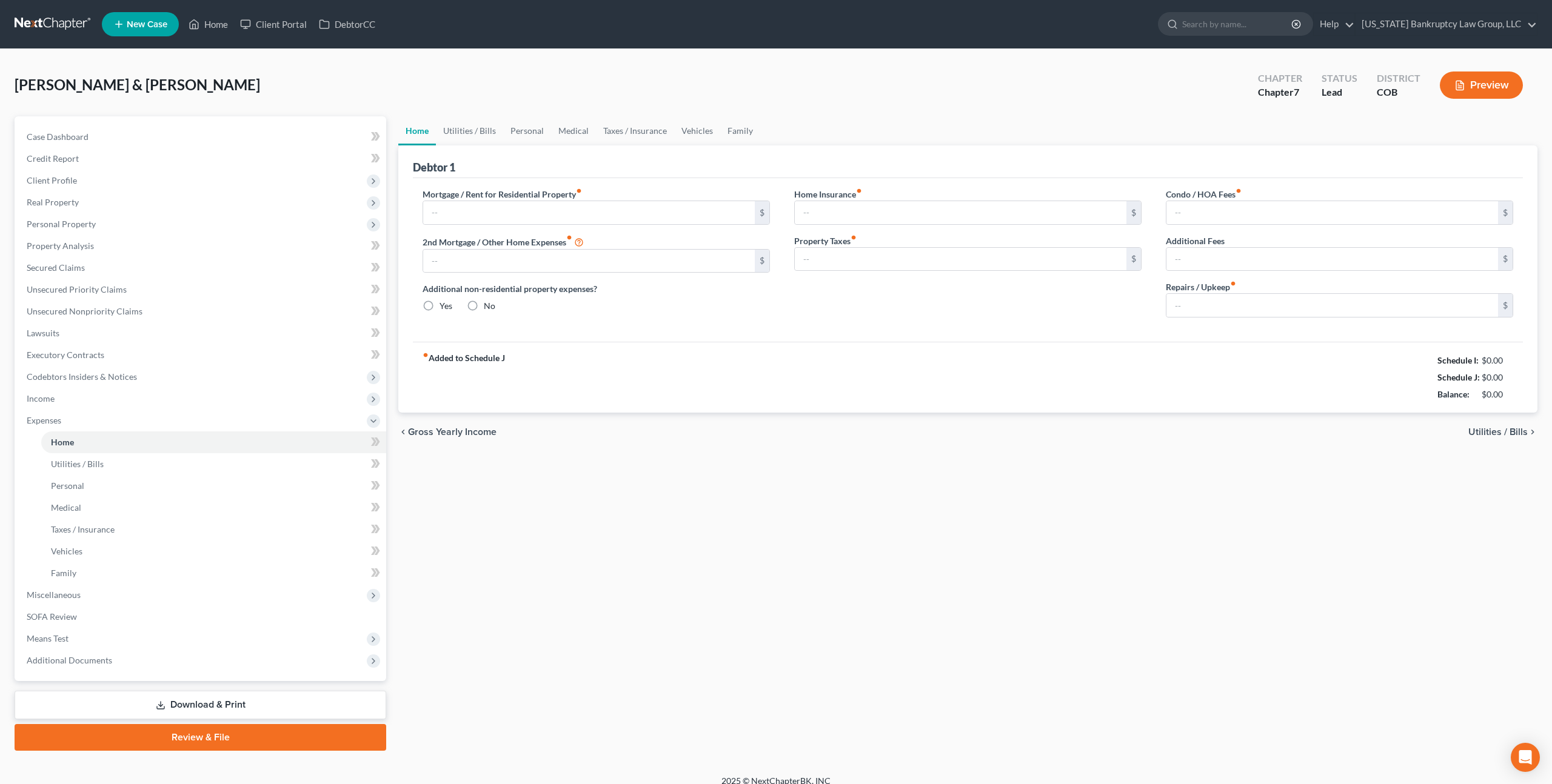
type input "64.00"
type input "0.00"
type input "100.00"
click at [522, 128] on link "Personal" at bounding box center [527, 131] width 48 height 29
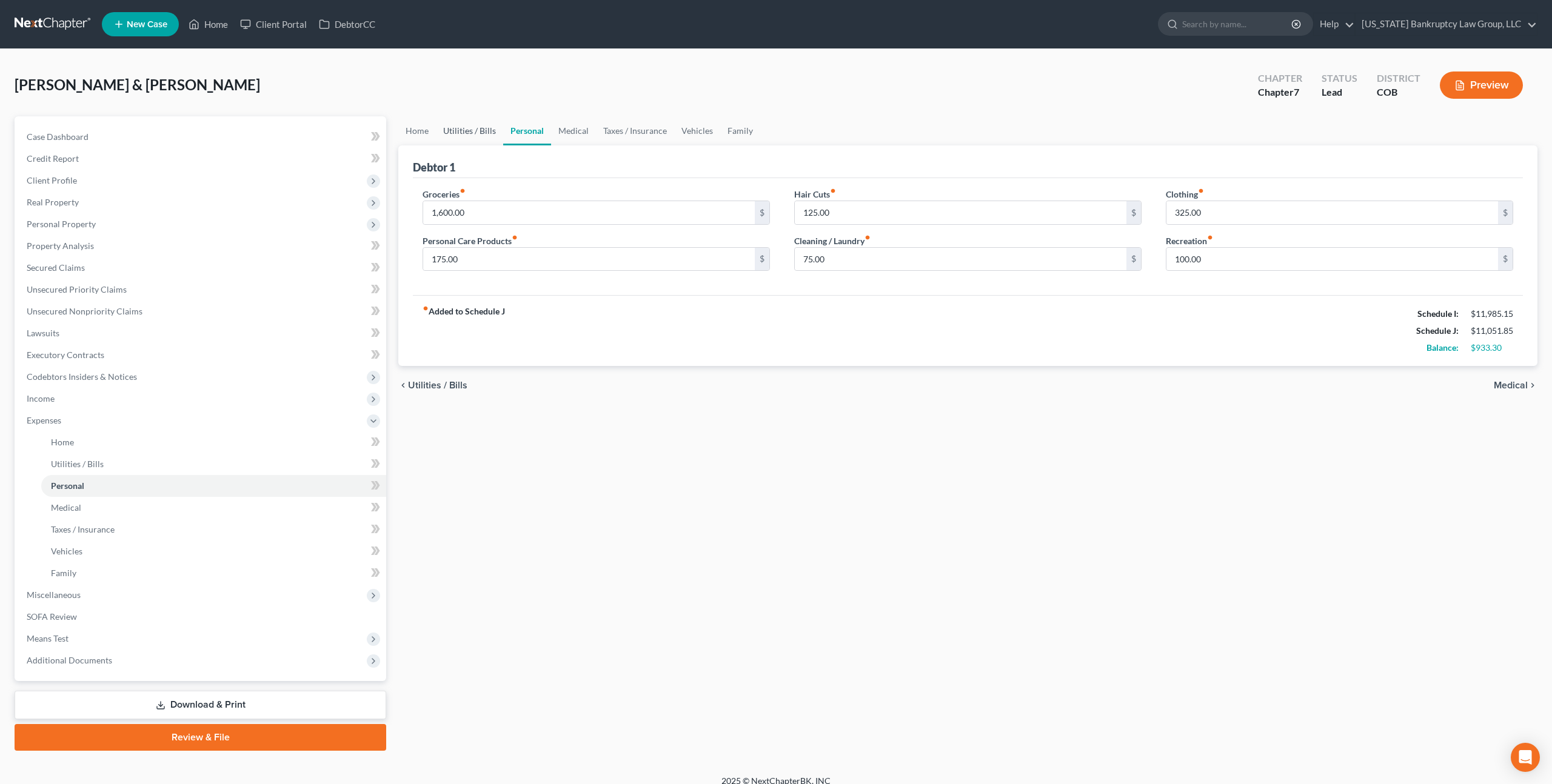
click at [470, 135] on link "Utilities / Bills" at bounding box center [470, 131] width 67 height 29
